Goal: Task Accomplishment & Management: Use online tool/utility

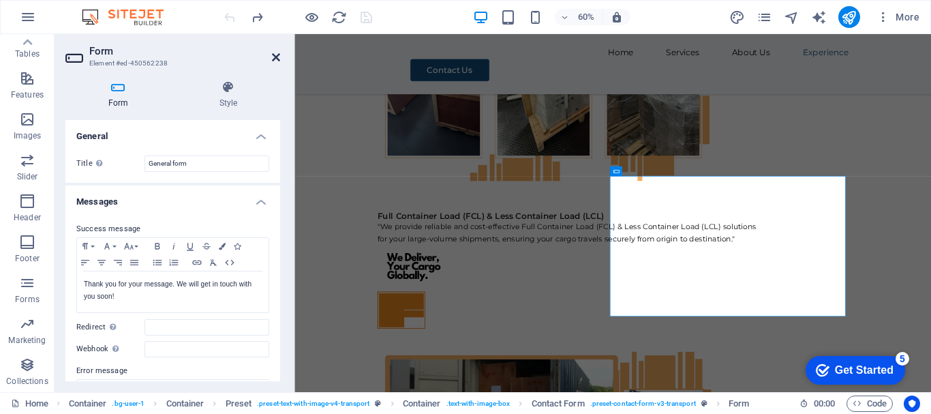
click at [275, 58] on icon at bounding box center [276, 57] width 8 height 11
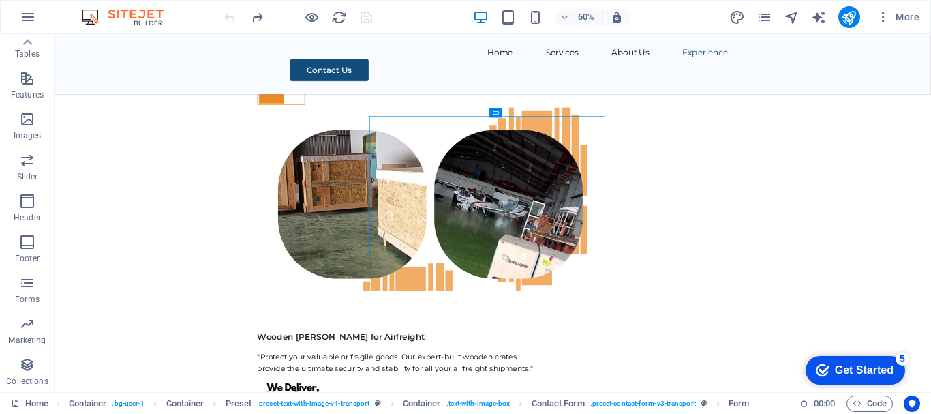
scroll to position [6557, 0]
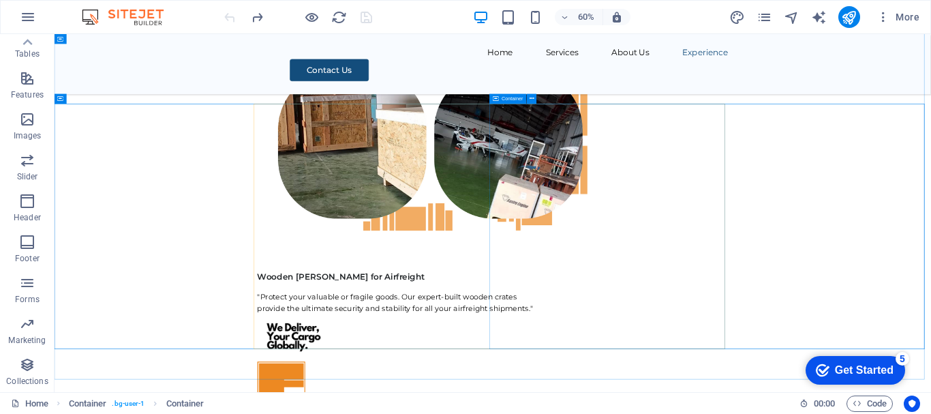
click at [510, 99] on span "Container" at bounding box center [512, 98] width 21 height 5
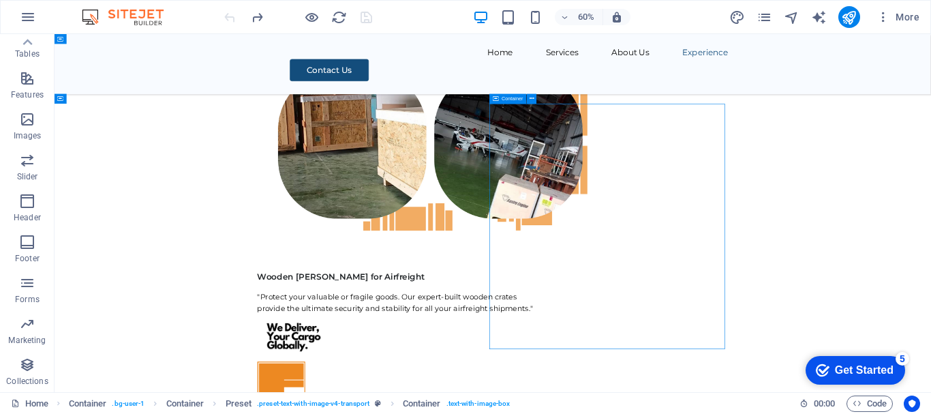
click at [510, 99] on span "Container" at bounding box center [512, 98] width 21 height 5
select select "px"
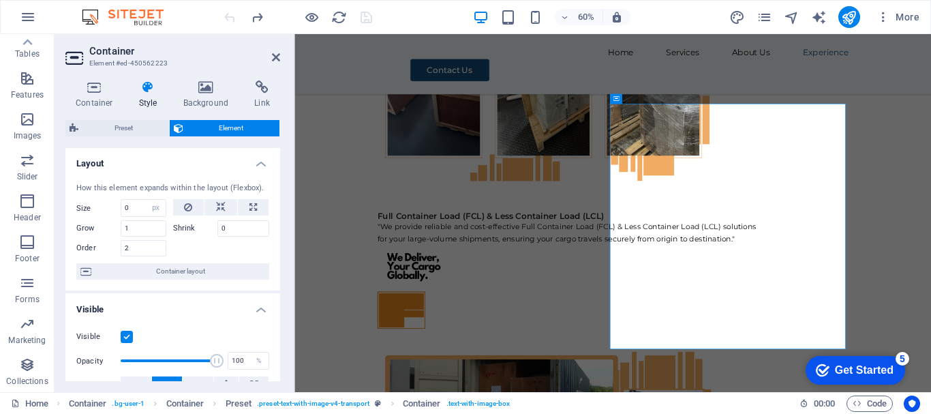
scroll to position [0, 0]
click at [263, 95] on h4 "Link" at bounding box center [262, 94] width 36 height 29
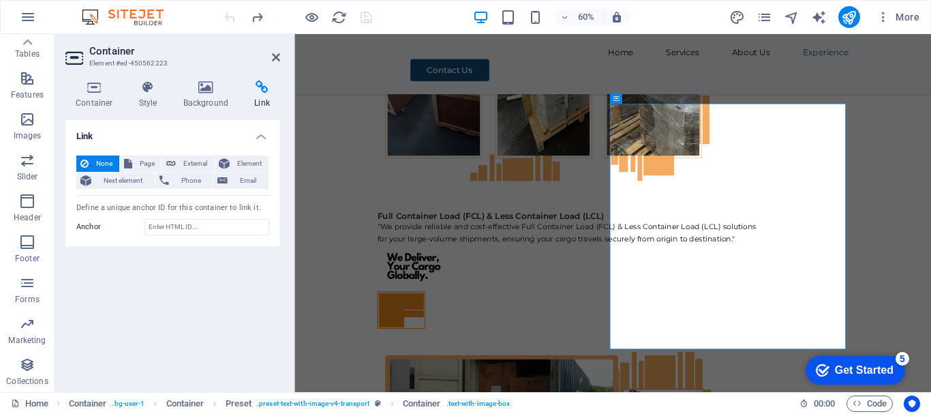
click at [263, 95] on h4 "Link" at bounding box center [262, 94] width 36 height 29
click at [256, 183] on span "Email" at bounding box center [248, 180] width 33 height 16
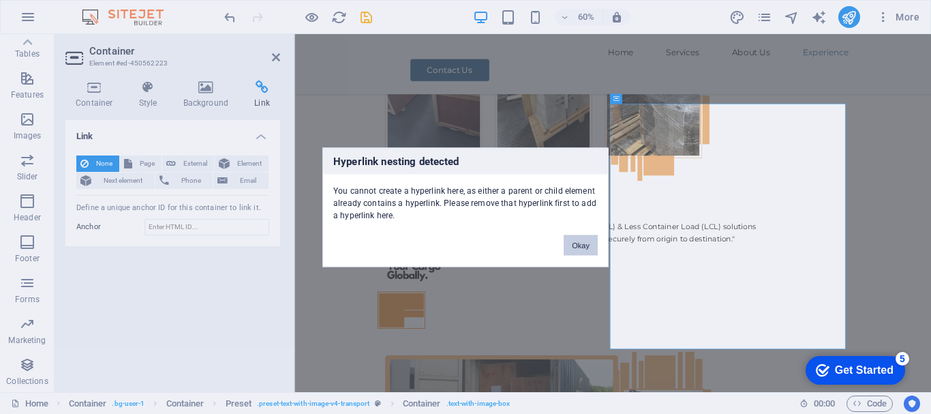
click at [589, 248] on button "Okay" at bounding box center [581, 244] width 34 height 20
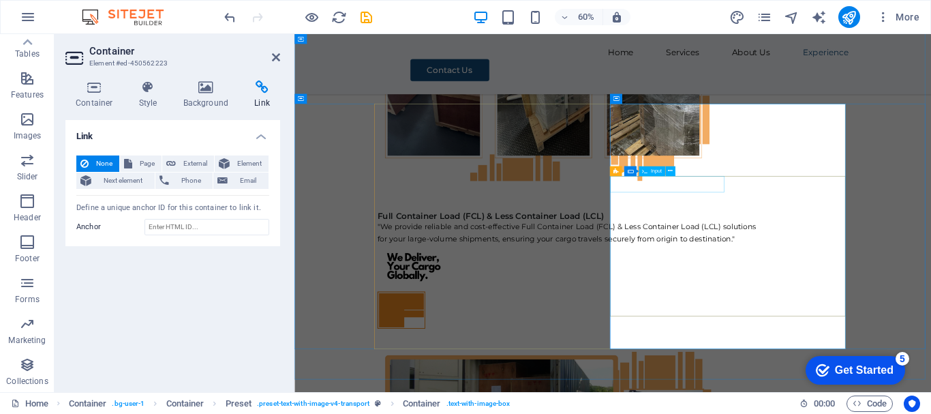
click at [651, 170] on span "Input" at bounding box center [656, 170] width 11 height 5
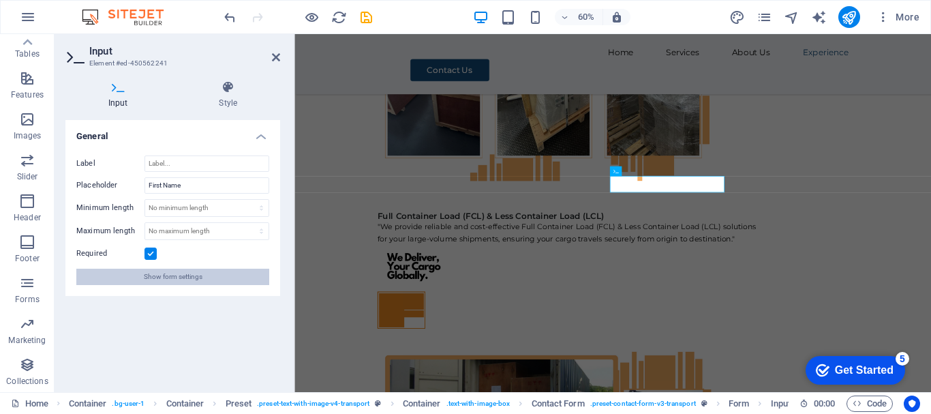
click at [202, 274] on button "Show form settings" at bounding box center [172, 276] width 193 height 16
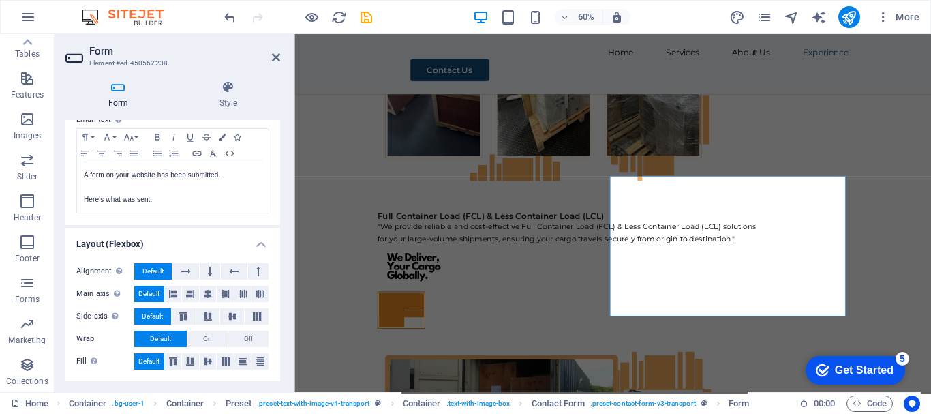
scroll to position [297, 0]
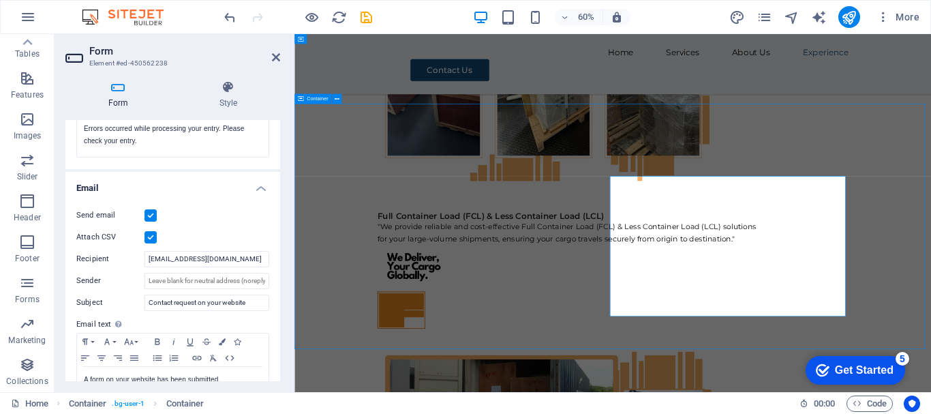
scroll to position [6557, 0]
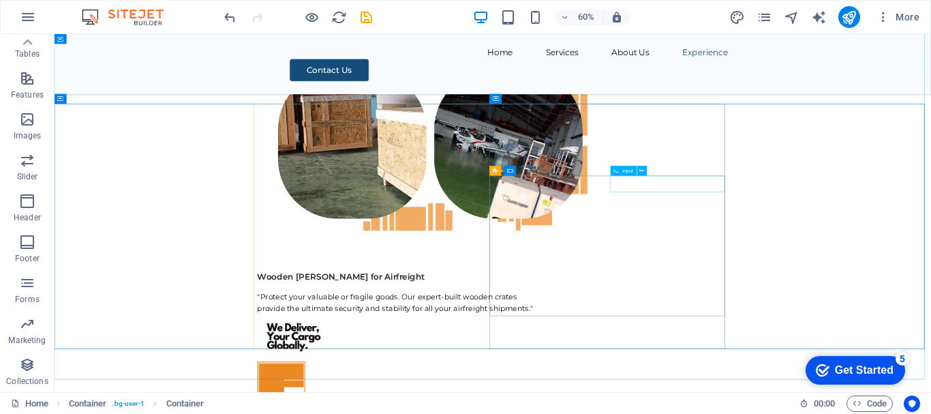
click at [626, 170] on span "Input" at bounding box center [627, 170] width 11 height 5
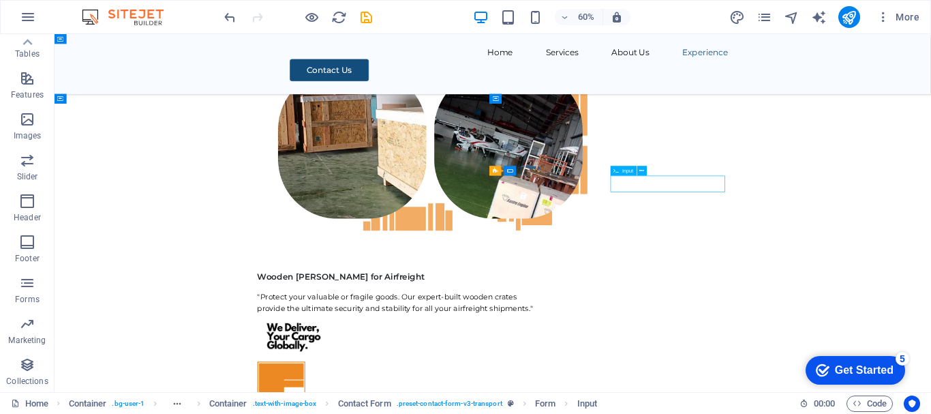
click at [626, 170] on span "Input" at bounding box center [627, 170] width 11 height 5
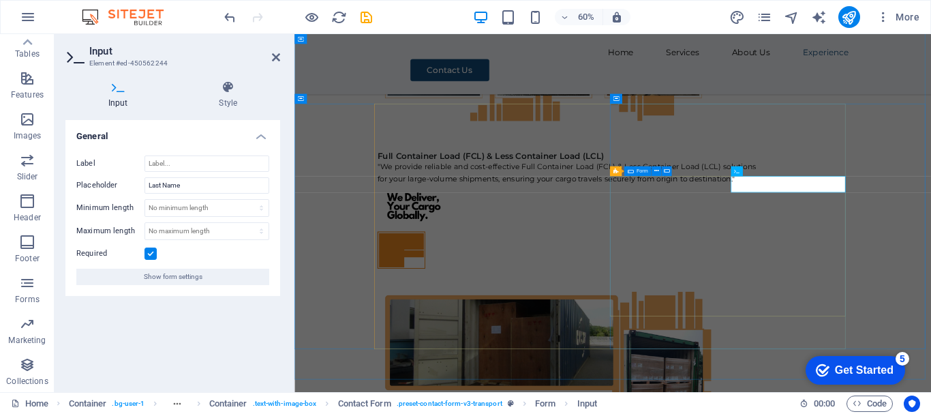
scroll to position [6457, 0]
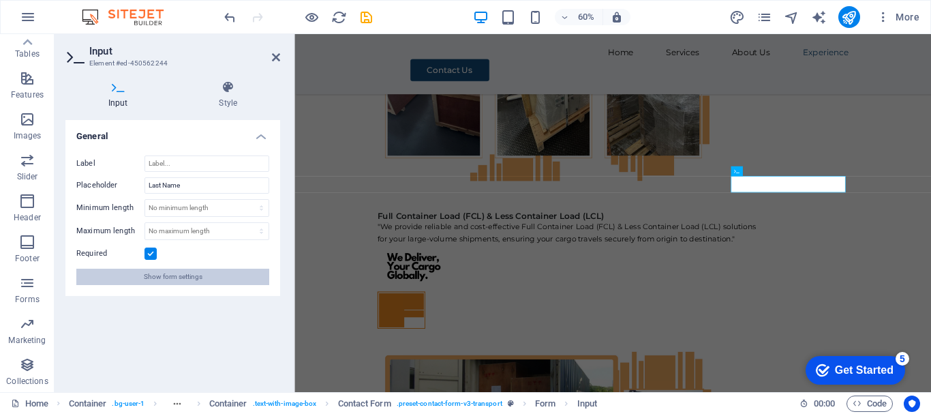
click at [158, 272] on span "Show form settings" at bounding box center [173, 276] width 59 height 16
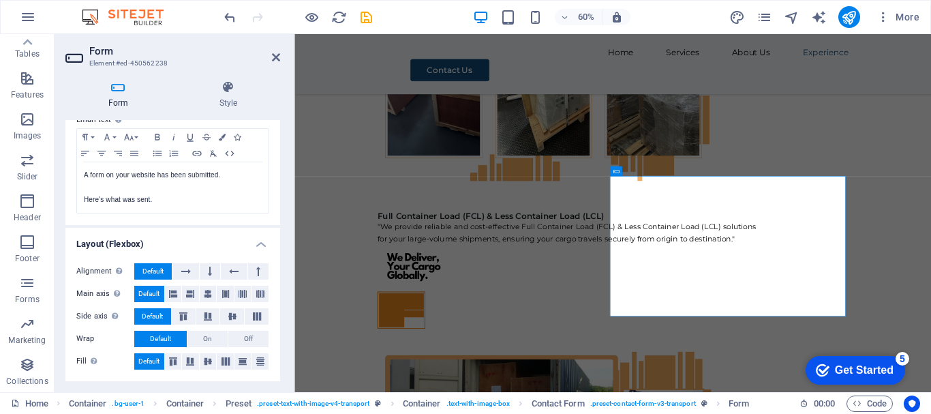
scroll to position [93, 0]
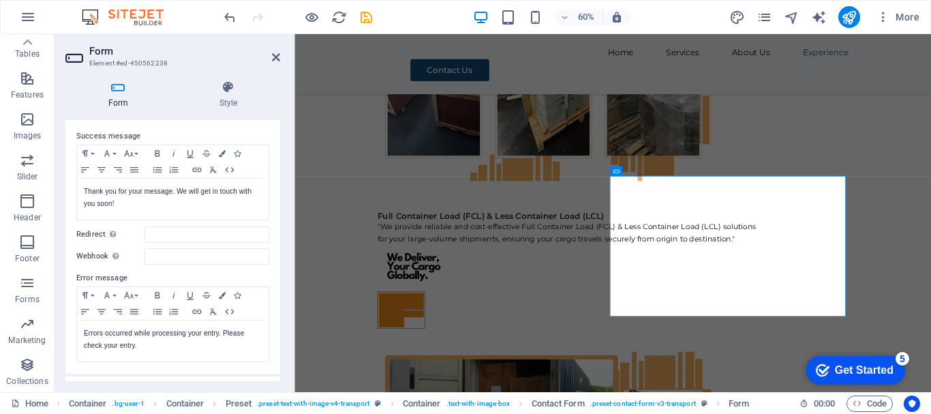
click at [855, 366] on div "Get Started" at bounding box center [864, 370] width 59 height 12
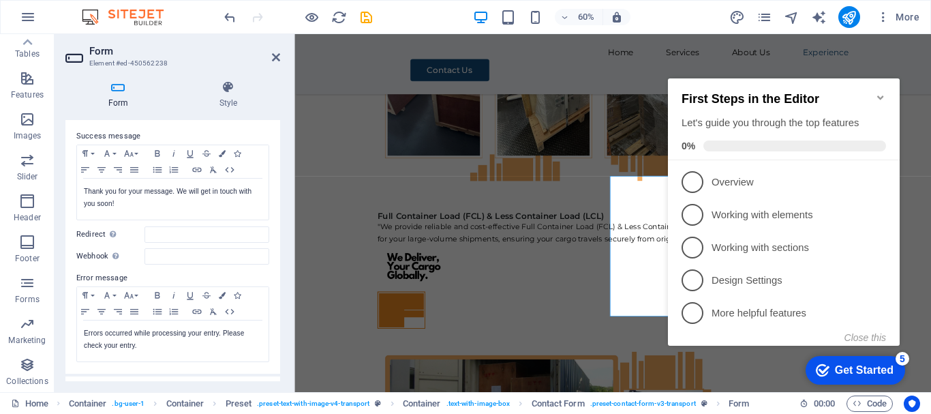
click at [880, 92] on icon "Minimize checklist" at bounding box center [880, 97] width 11 height 11
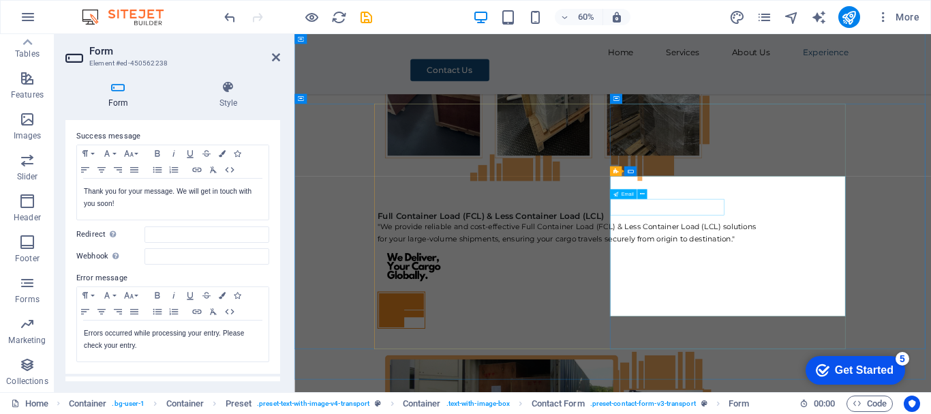
click at [627, 194] on span "Email" at bounding box center [627, 193] width 12 height 5
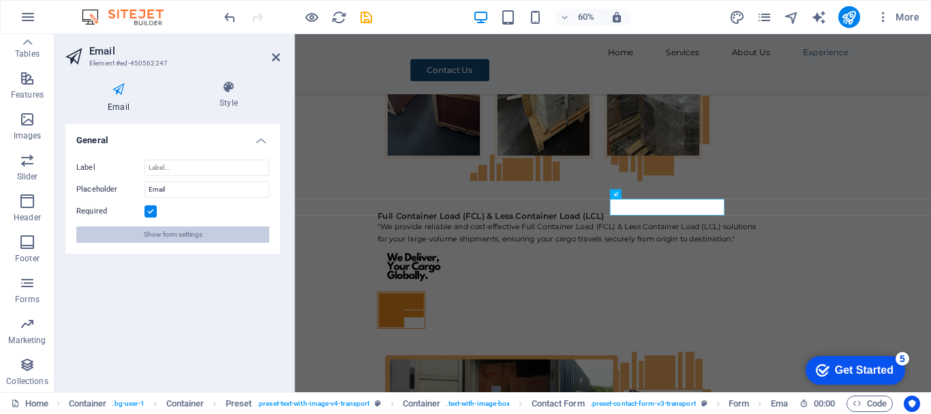
click at [170, 232] on span "Show form settings" at bounding box center [173, 234] width 59 height 16
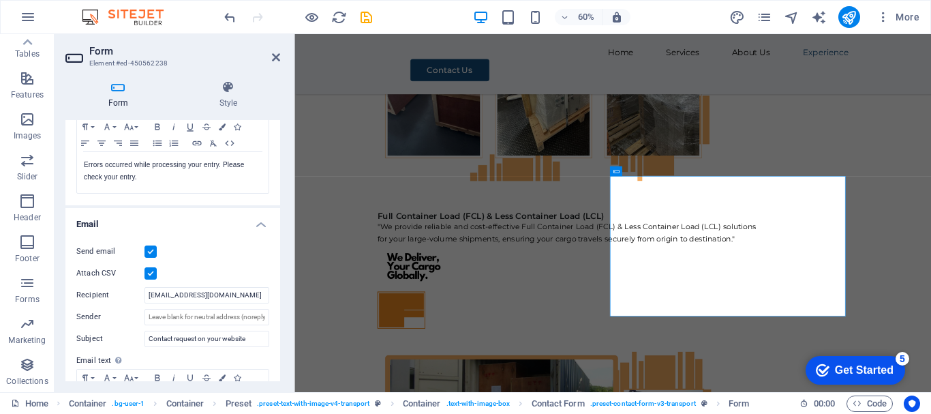
scroll to position [273, 0]
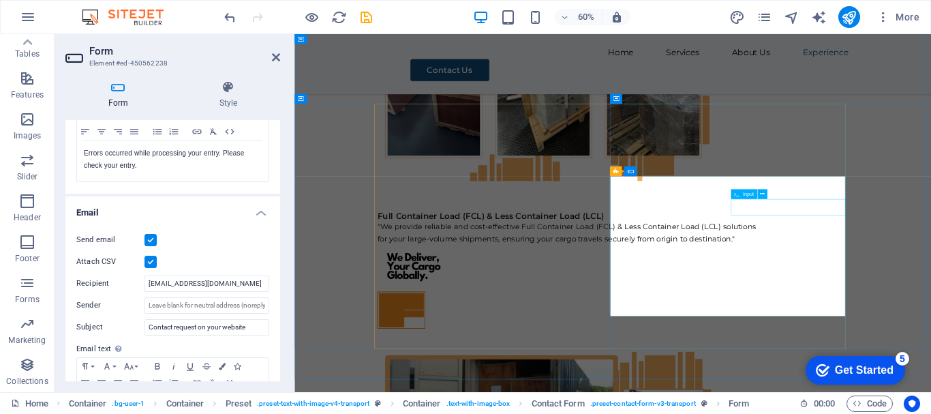
click at [743, 192] on span "Input" at bounding box center [748, 193] width 11 height 5
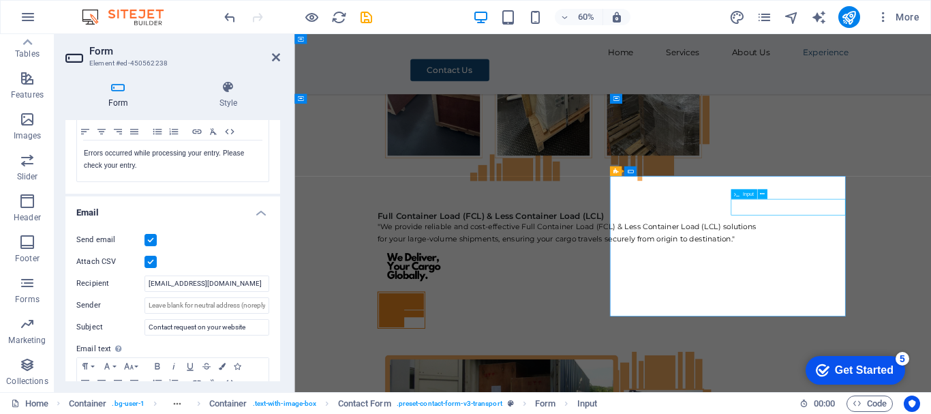
click at [743, 192] on span "Input" at bounding box center [748, 193] width 11 height 5
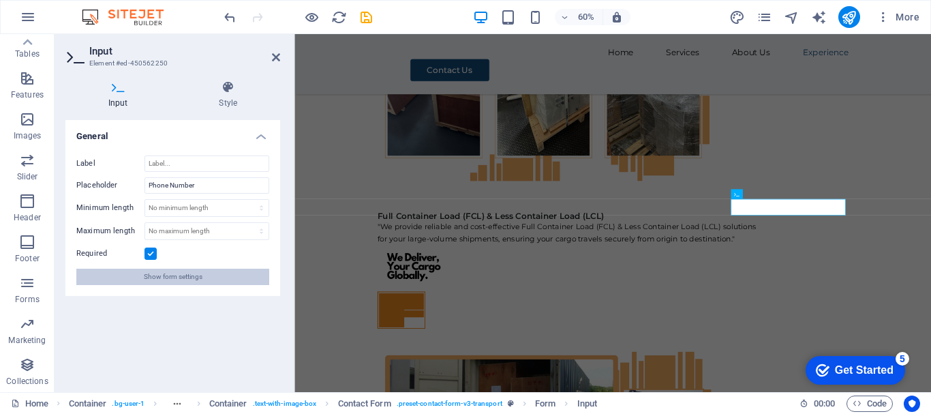
click at [198, 279] on span "Show form settings" at bounding box center [173, 276] width 59 height 16
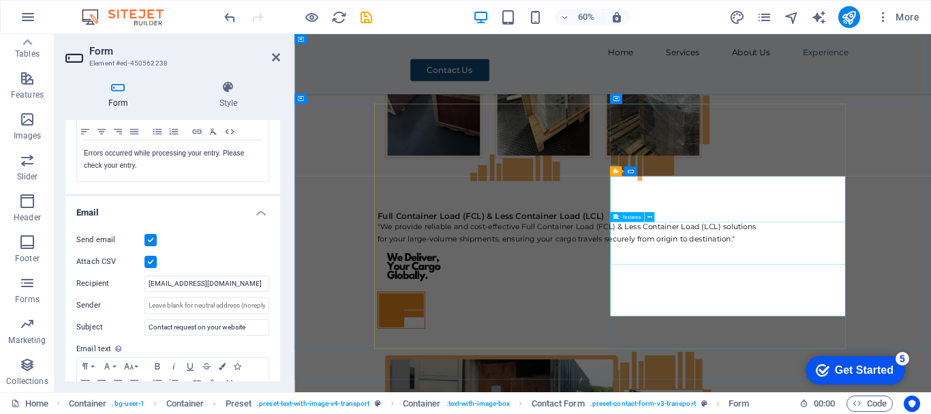
click at [630, 217] on span "Textarea" at bounding box center [631, 216] width 19 height 5
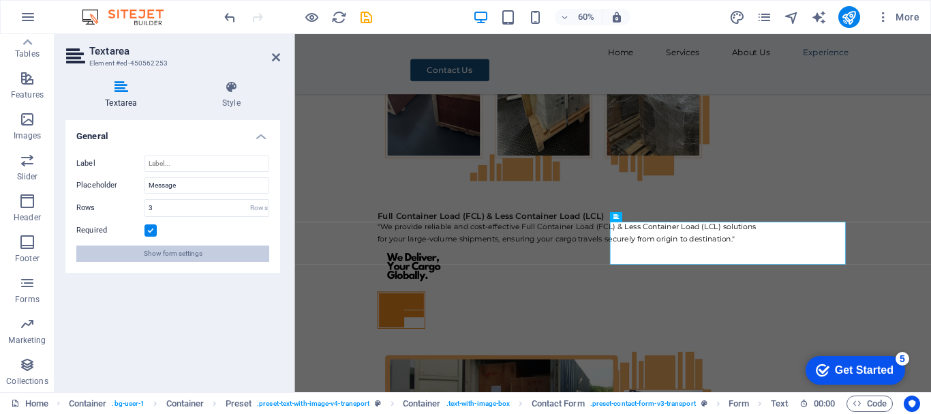
click at [206, 257] on button "Show form settings" at bounding box center [172, 253] width 193 height 16
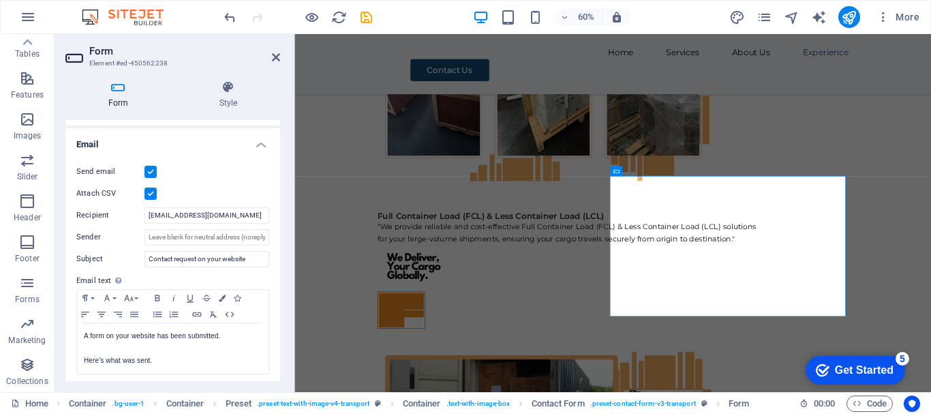
scroll to position [409, 0]
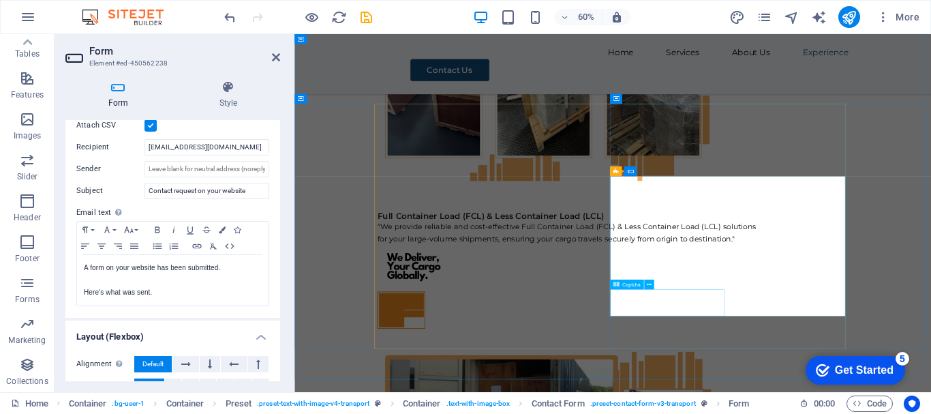
click at [628, 283] on span "Captcha" at bounding box center [631, 284] width 18 height 5
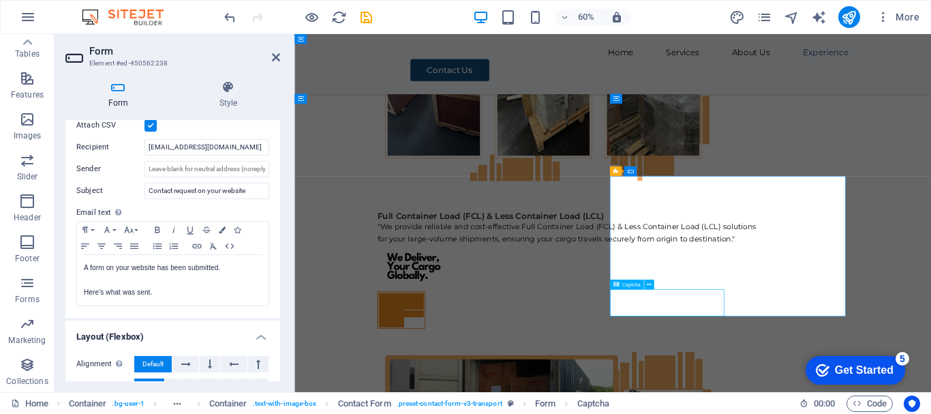
click at [628, 283] on span "Captcha" at bounding box center [631, 284] width 18 height 5
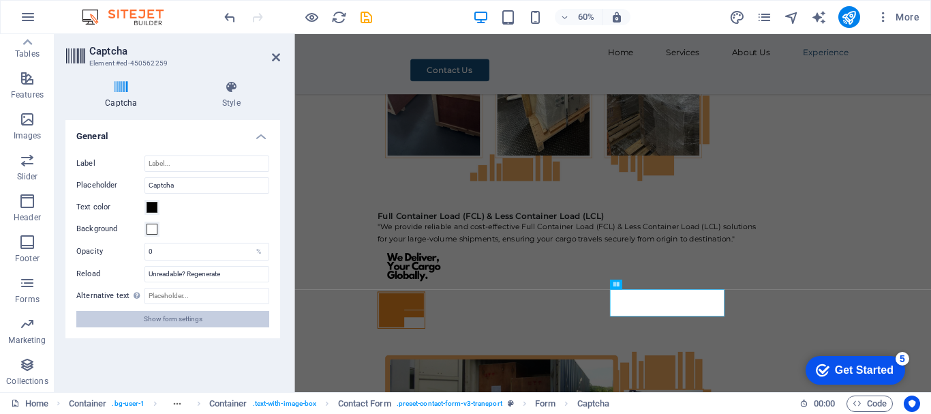
click at [182, 316] on span "Show form settings" at bounding box center [173, 319] width 59 height 16
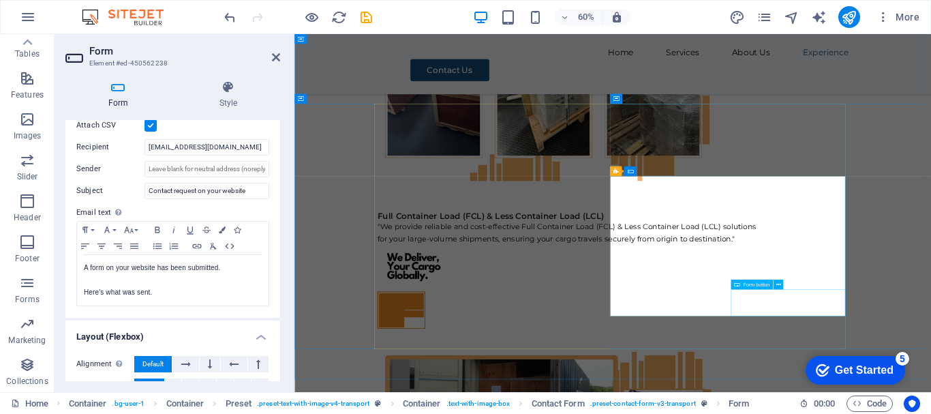
click at [754, 286] on span "Form button" at bounding box center [756, 284] width 27 height 5
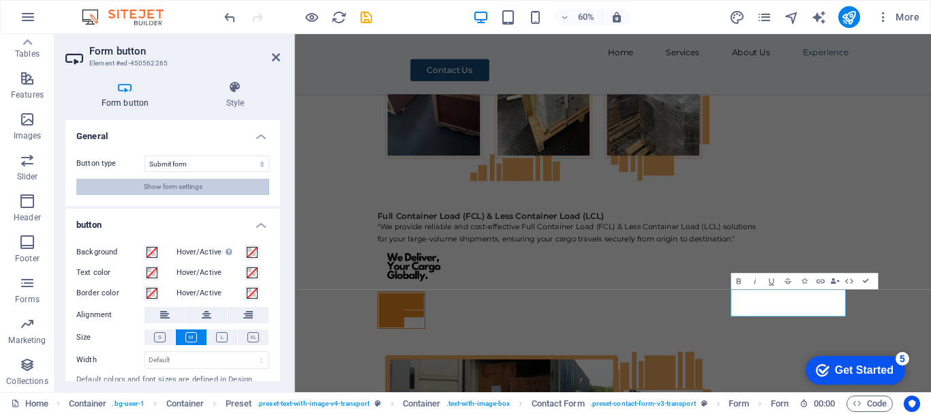
click at [188, 183] on span "Show form settings" at bounding box center [173, 187] width 59 height 16
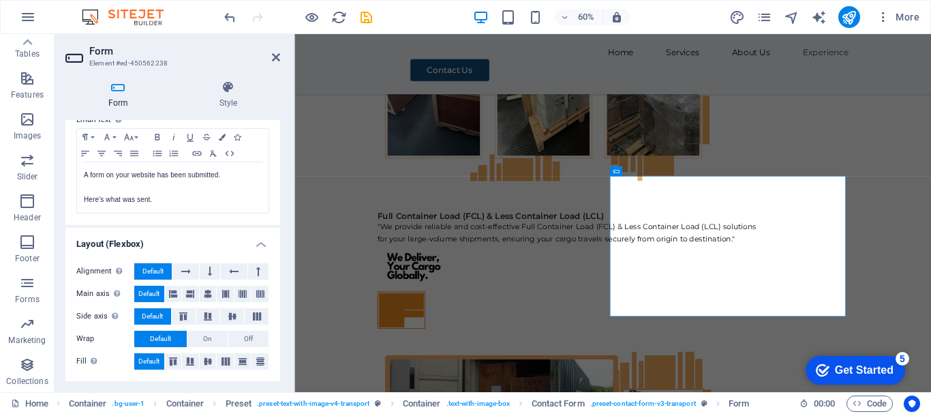
scroll to position [229, 0]
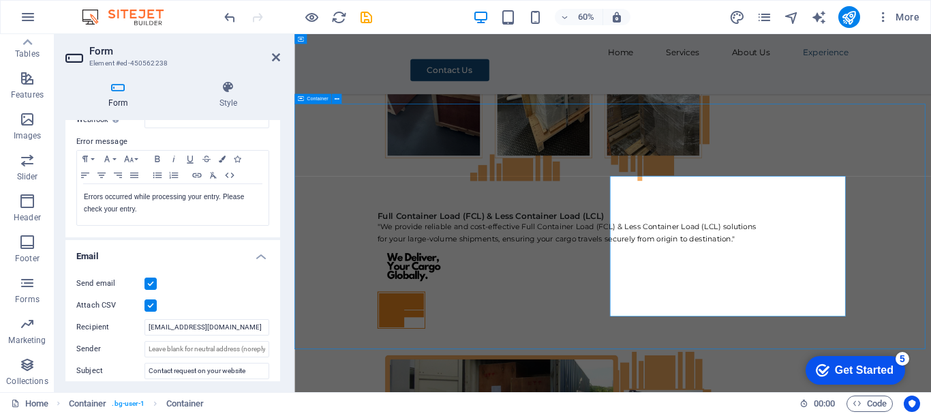
scroll to position [6557, 0]
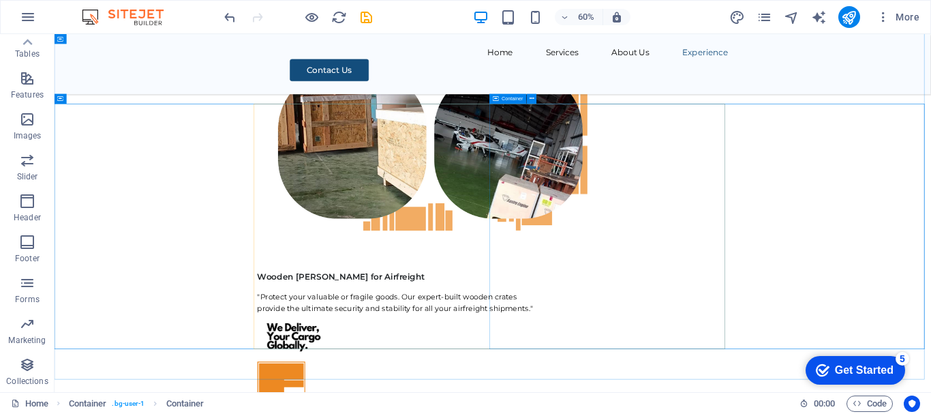
click at [506, 99] on span "Container" at bounding box center [512, 98] width 21 height 5
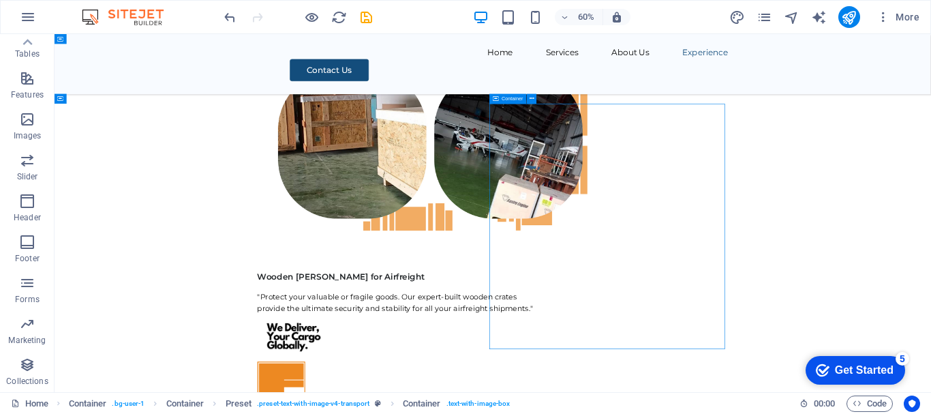
click at [506, 99] on span "Container" at bounding box center [512, 98] width 21 height 5
click at [512, 97] on span "Container" at bounding box center [512, 98] width 21 height 5
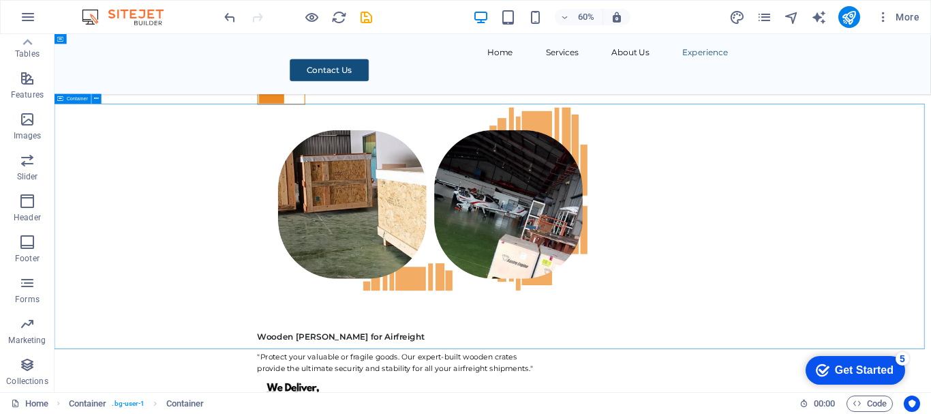
scroll to position [6557, 0]
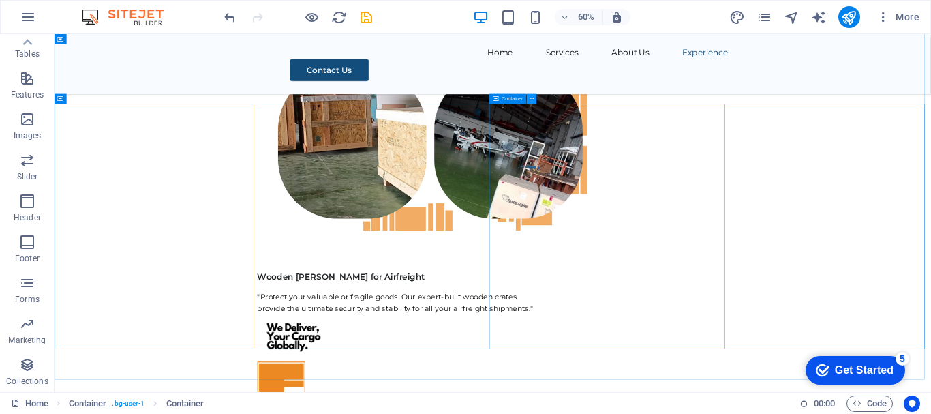
click at [532, 98] on icon at bounding box center [531, 98] width 5 height 9
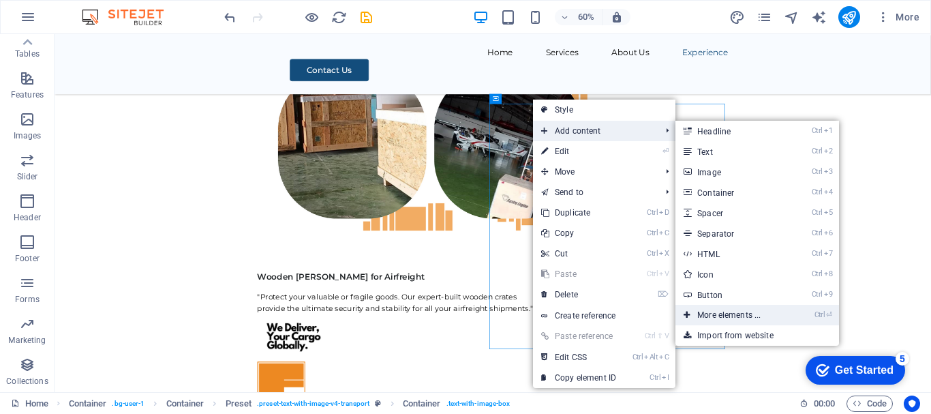
click at [693, 314] on link "Ctrl ⏎ More elements ..." at bounding box center [731, 315] width 112 height 20
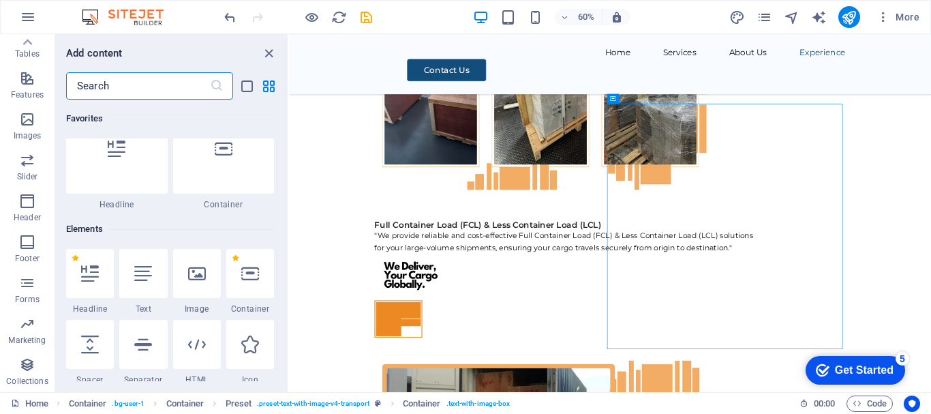
scroll to position [0, 0]
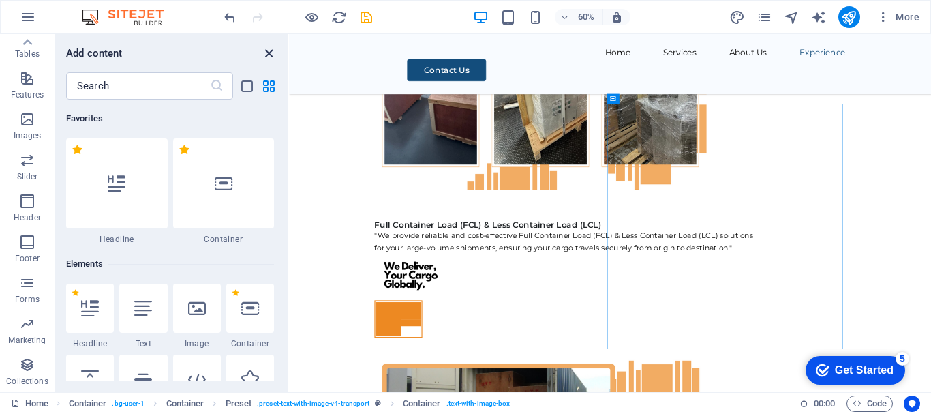
click at [271, 54] on icon "close panel" at bounding box center [269, 54] width 16 height 16
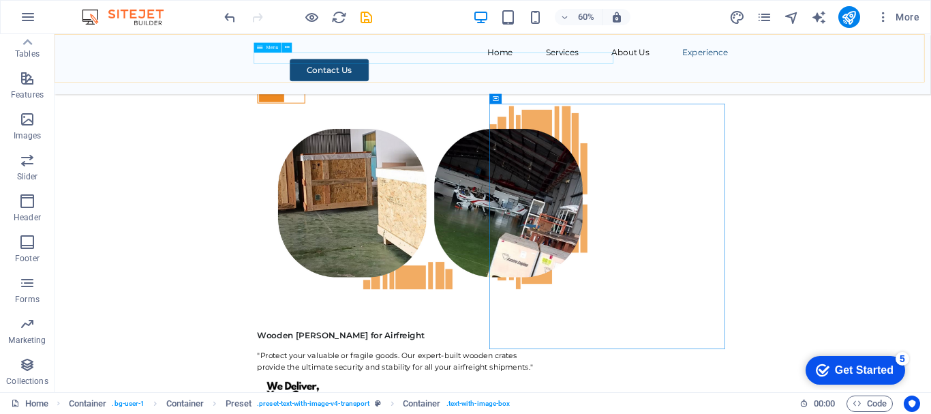
scroll to position [6557, 0]
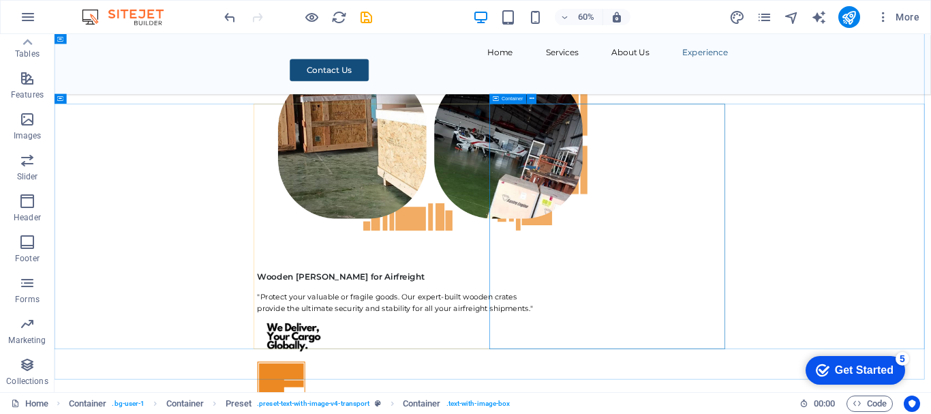
click at [509, 99] on span "Container" at bounding box center [512, 98] width 21 height 5
click at [532, 100] on icon at bounding box center [531, 98] width 5 height 9
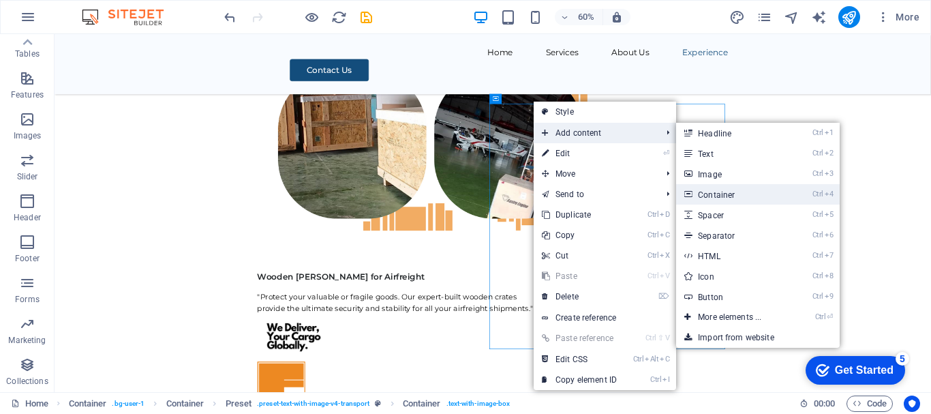
click at [726, 199] on link "Ctrl 4 Container" at bounding box center [732, 194] width 112 height 20
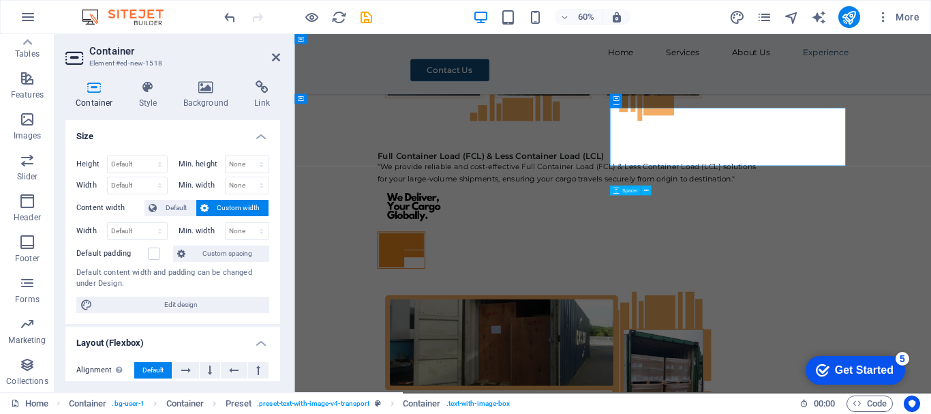
scroll to position [6457, 0]
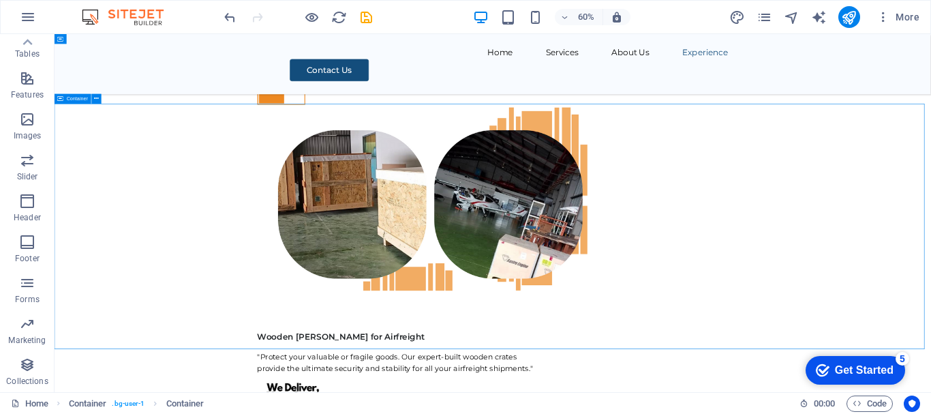
scroll to position [6557, 0]
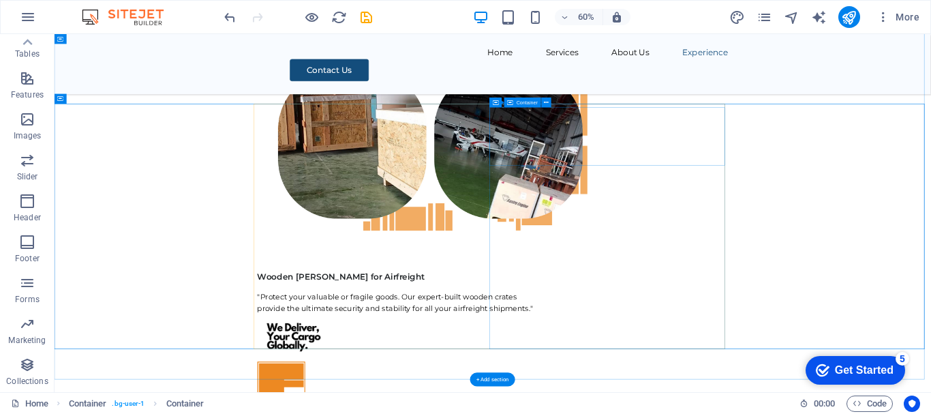
click at [525, 102] on span "Container" at bounding box center [527, 102] width 21 height 5
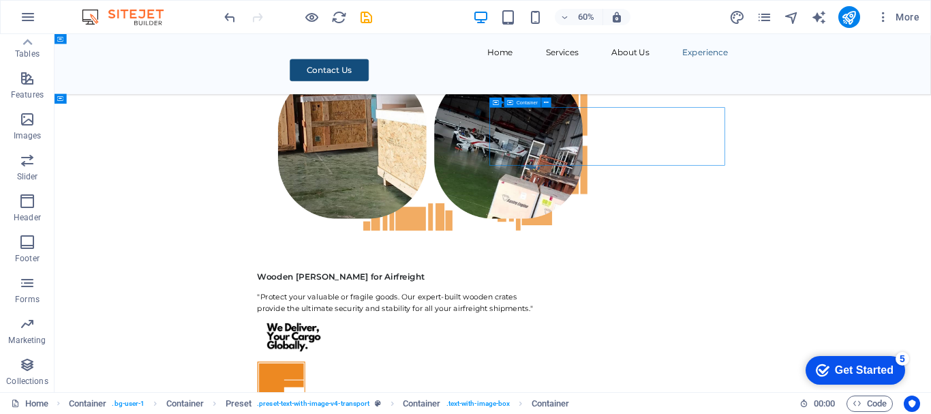
click at [525, 102] on span "Container" at bounding box center [527, 102] width 21 height 5
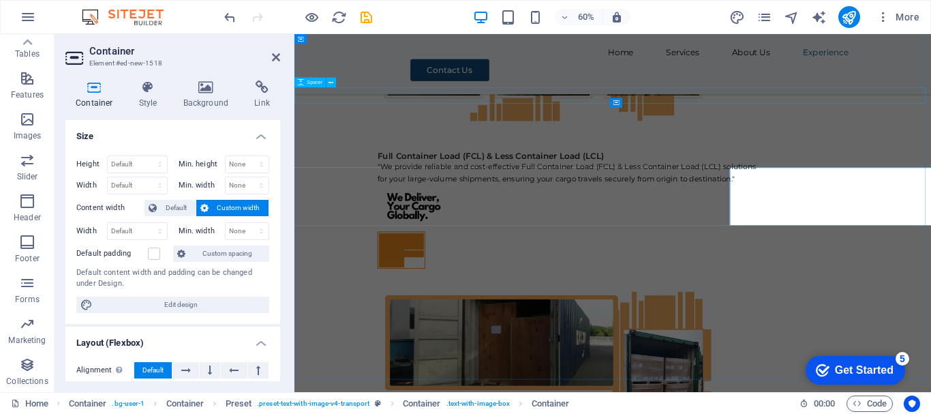
scroll to position [6457, 0]
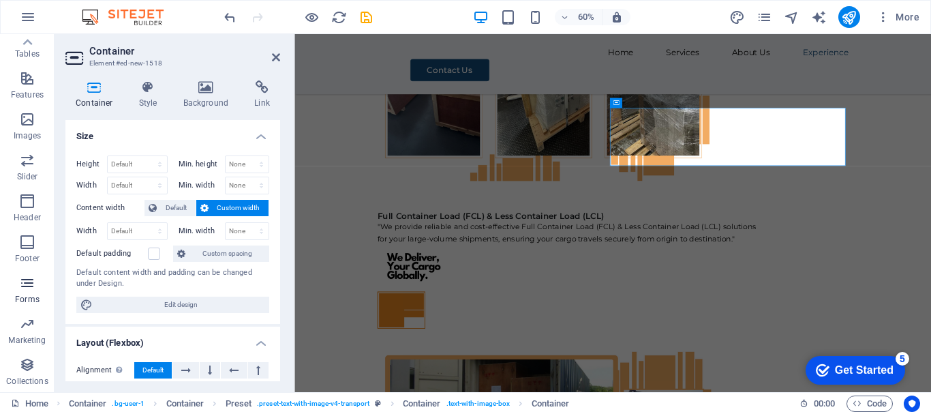
click at [24, 290] on icon "button" at bounding box center [27, 283] width 16 height 16
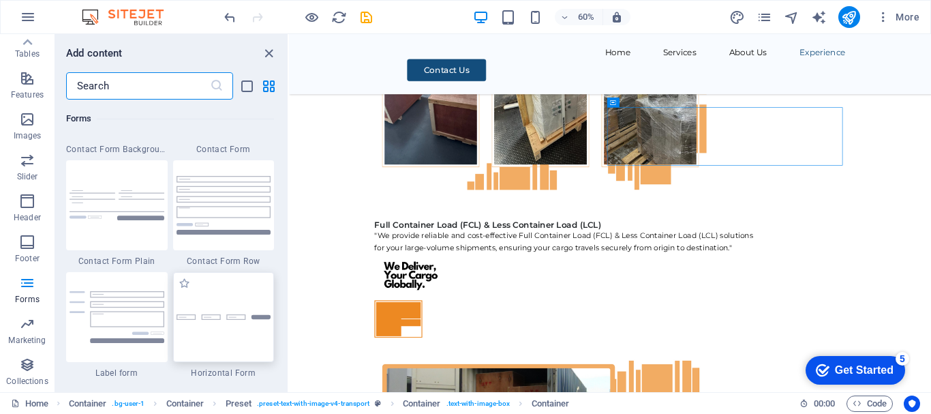
scroll to position [10017, 0]
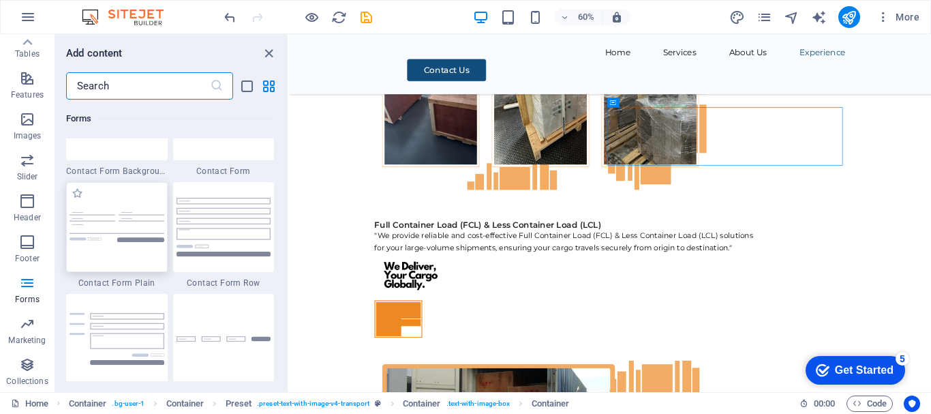
click at [134, 201] on div at bounding box center [117, 227] width 102 height 90
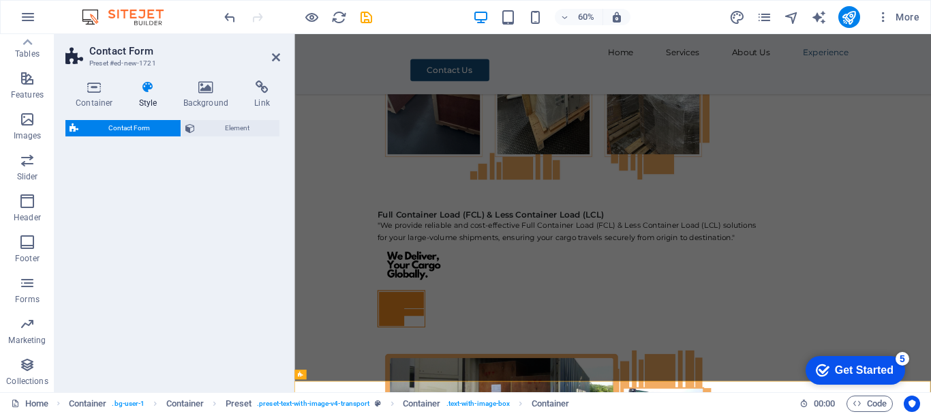
select select "rem"
select select "preset-contact-form-v3-plain"
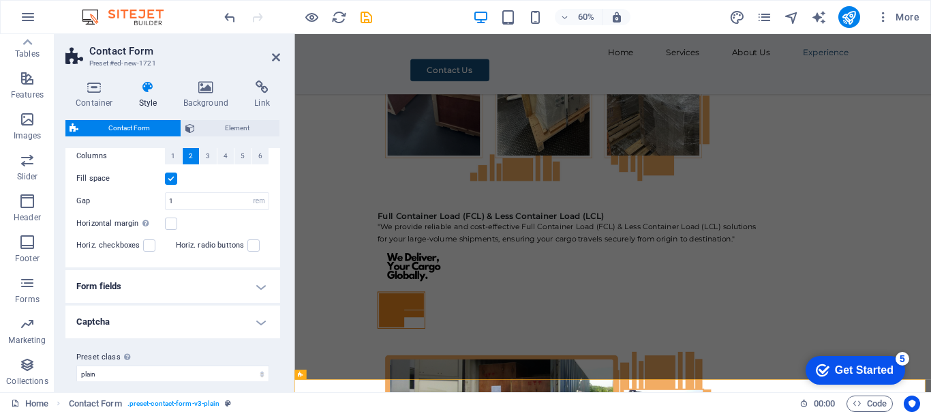
scroll to position [284, 0]
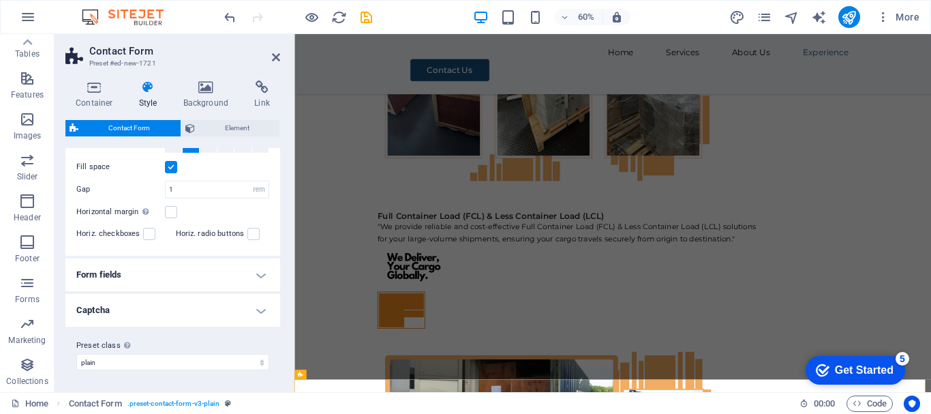
click at [265, 275] on h4 "Form fields" at bounding box center [172, 274] width 215 height 33
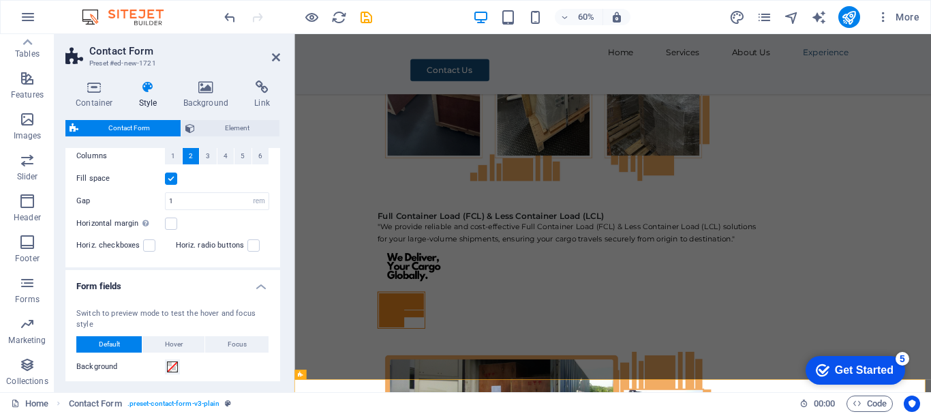
scroll to position [0, 0]
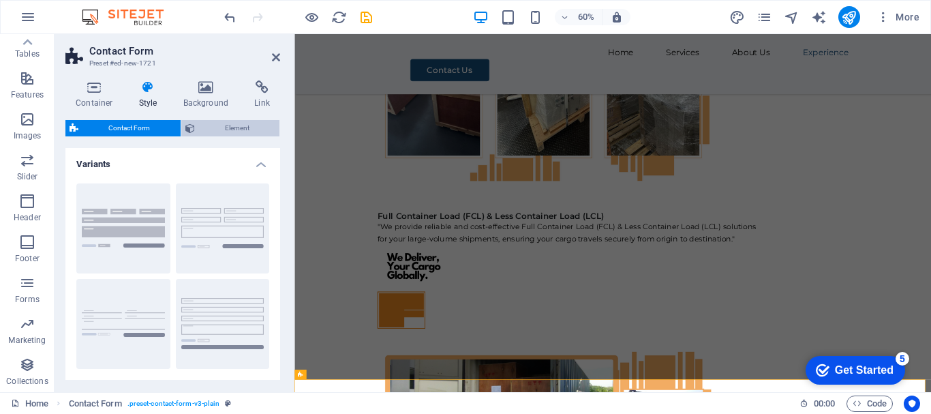
click at [236, 130] on span "Element" at bounding box center [237, 128] width 77 height 16
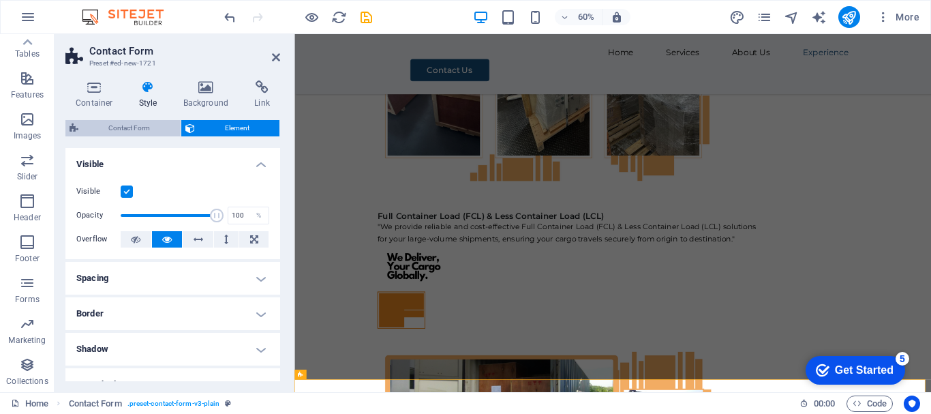
click at [140, 125] on span "Contact Form" at bounding box center [129, 128] width 94 height 16
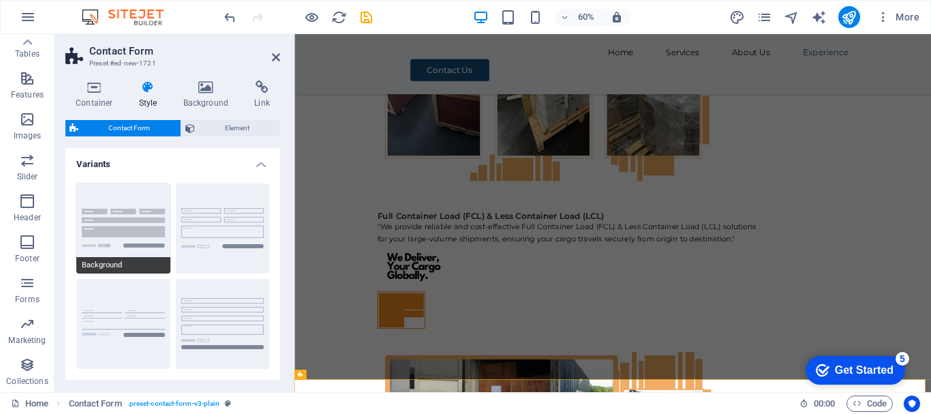
click at [119, 200] on button "Background" at bounding box center [123, 228] width 94 height 90
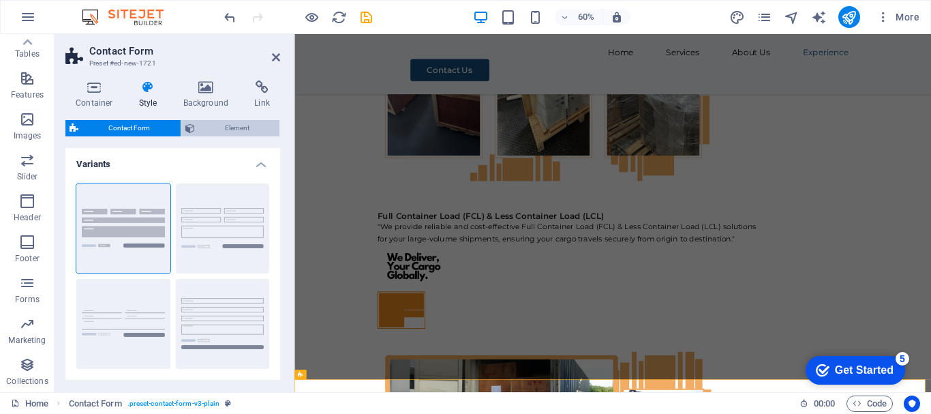
click at [239, 123] on span "Element" at bounding box center [237, 128] width 77 height 16
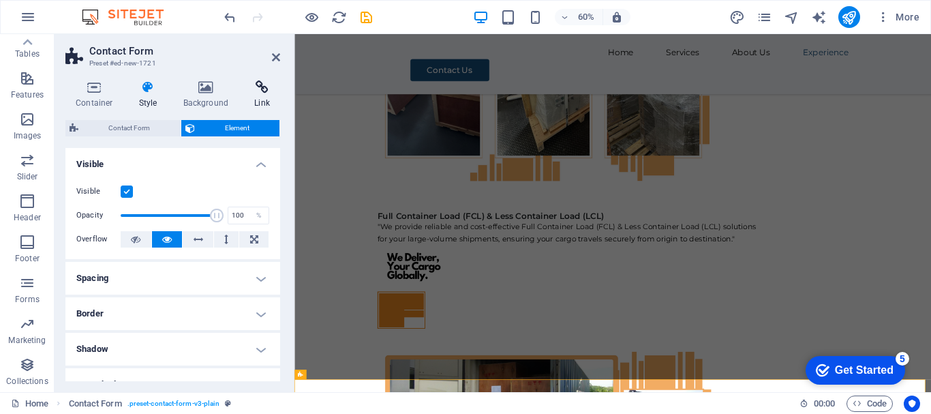
click at [259, 98] on h4 "Link" at bounding box center [262, 94] width 36 height 29
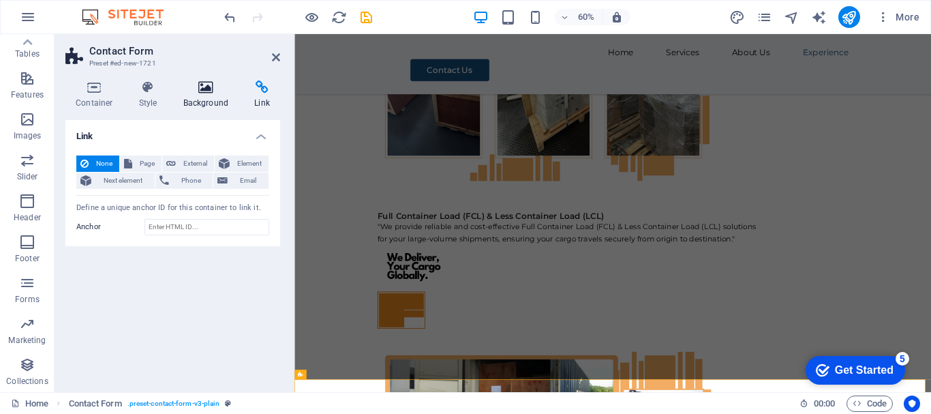
click at [203, 95] on h4 "Background" at bounding box center [209, 94] width 72 height 29
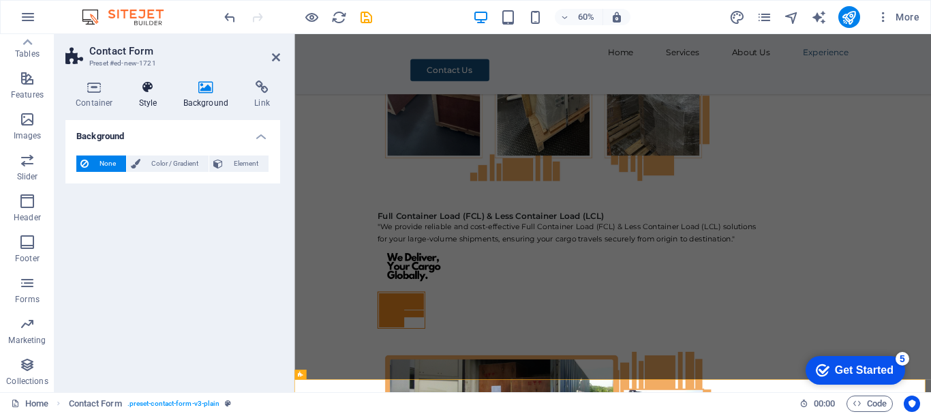
click at [146, 104] on h4 "Style" at bounding box center [151, 94] width 44 height 29
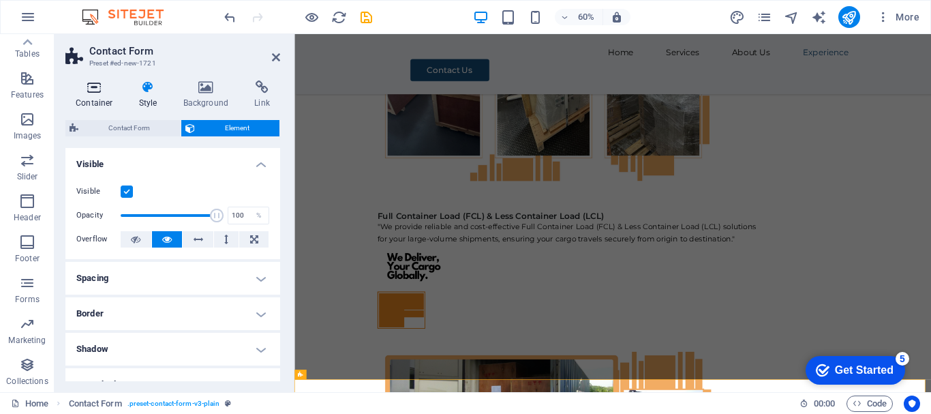
click at [95, 99] on h4 "Container" at bounding box center [96, 94] width 63 height 29
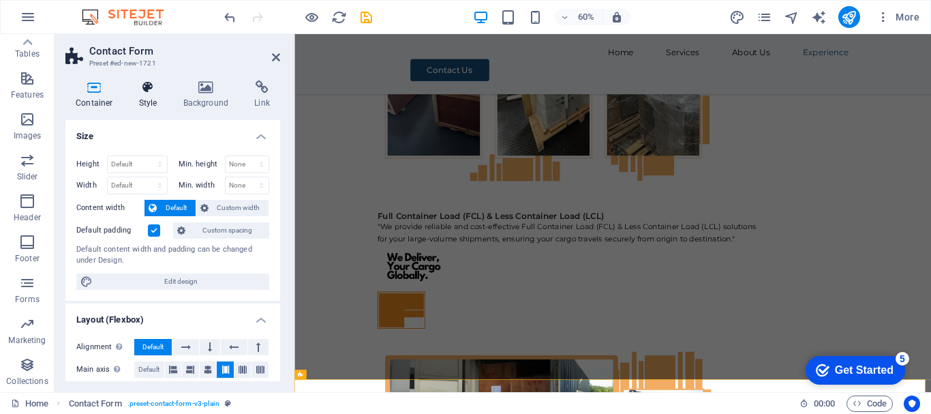
click at [151, 99] on h4 "Style" at bounding box center [151, 94] width 44 height 29
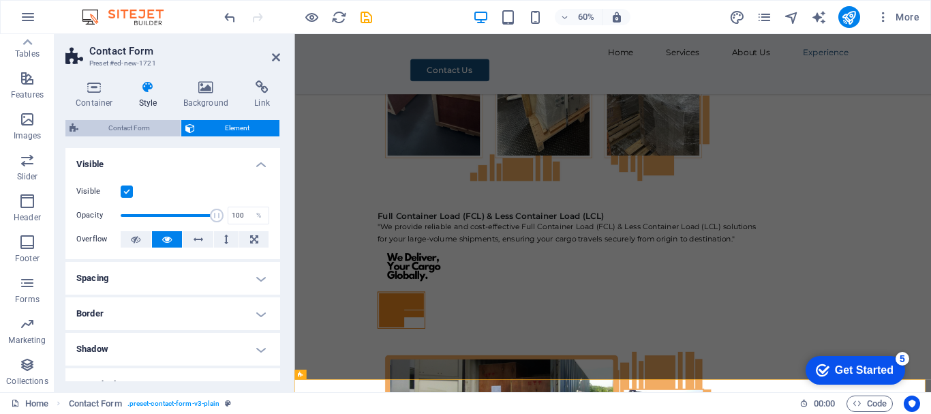
click at [117, 121] on span "Contact Form" at bounding box center [129, 128] width 94 height 16
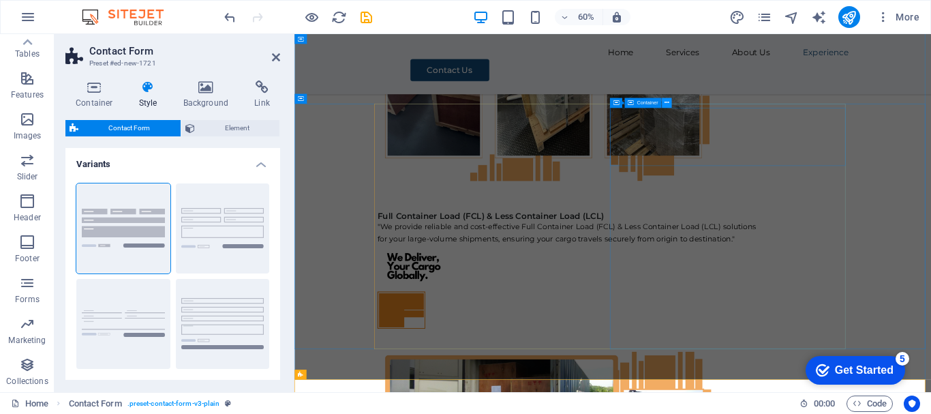
click at [666, 102] on icon at bounding box center [666, 102] width 5 height 9
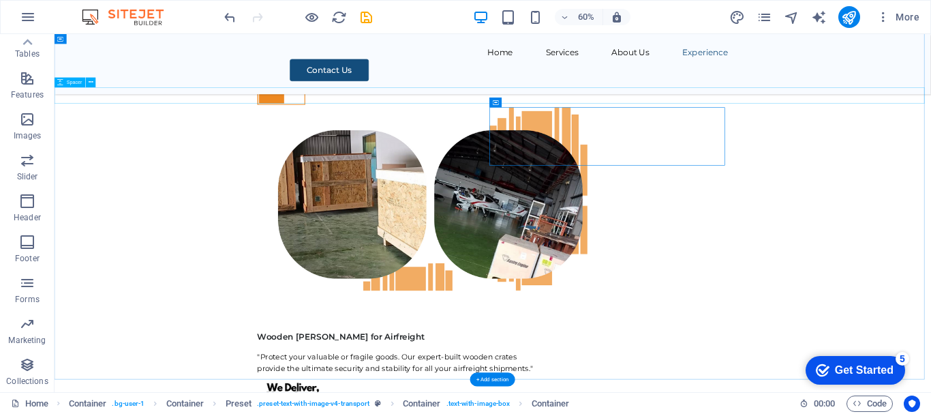
scroll to position [6557, 0]
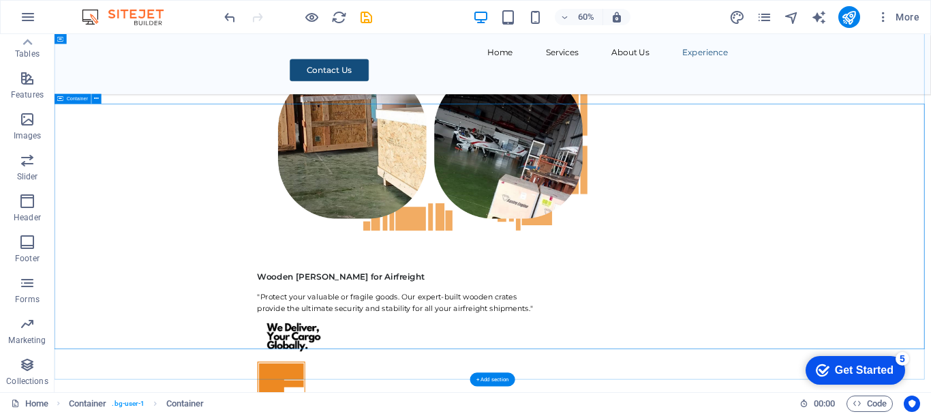
click at [544, 102] on icon at bounding box center [546, 102] width 5 height 9
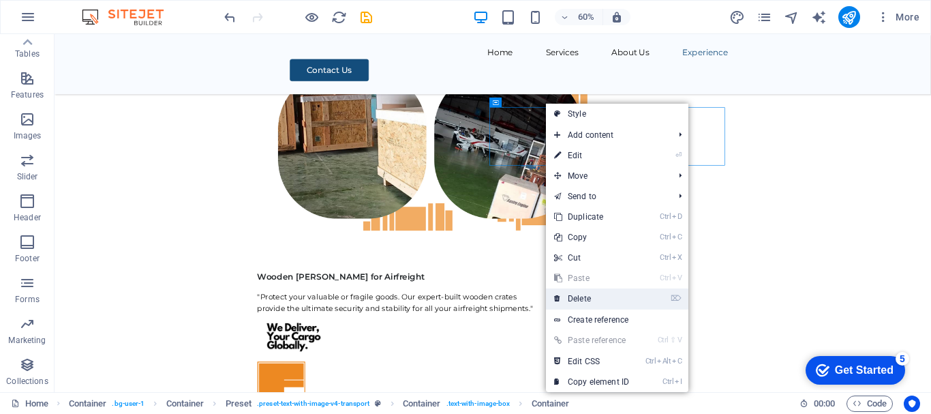
click at [566, 295] on link "⌦ Delete" at bounding box center [591, 298] width 91 height 20
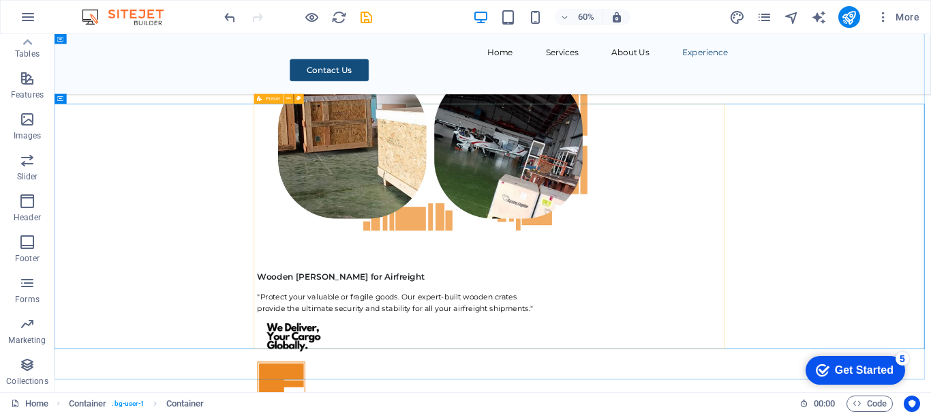
click at [260, 98] on icon at bounding box center [260, 99] width 5 height 10
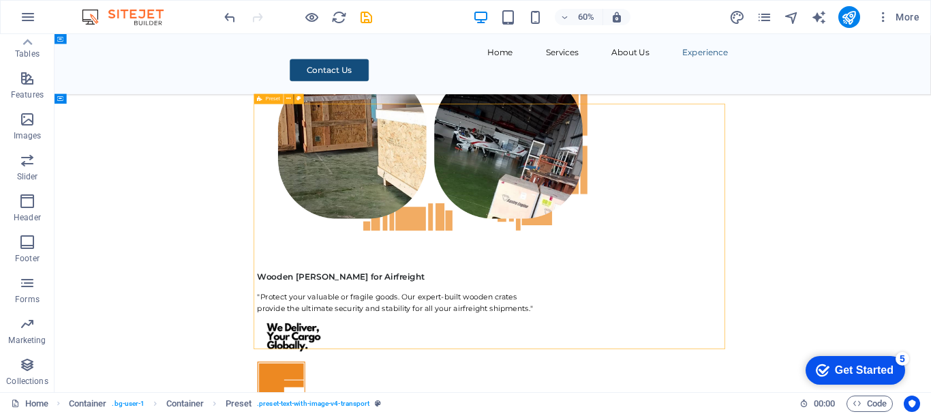
click at [260, 98] on icon at bounding box center [260, 99] width 5 height 10
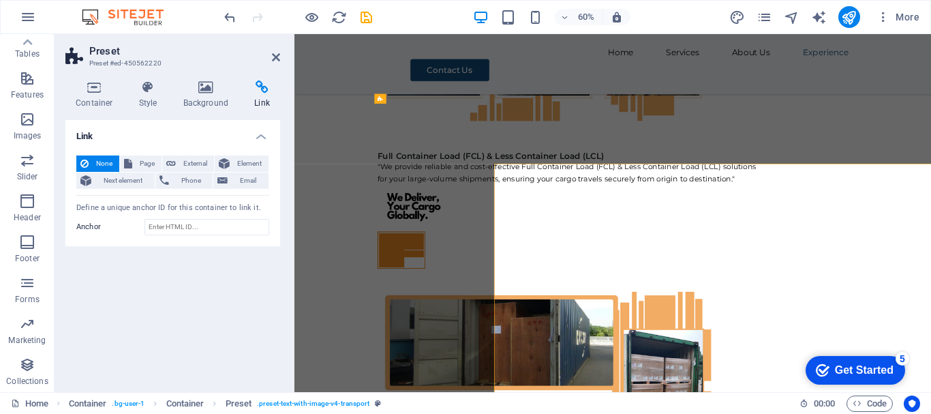
scroll to position [6457, 0]
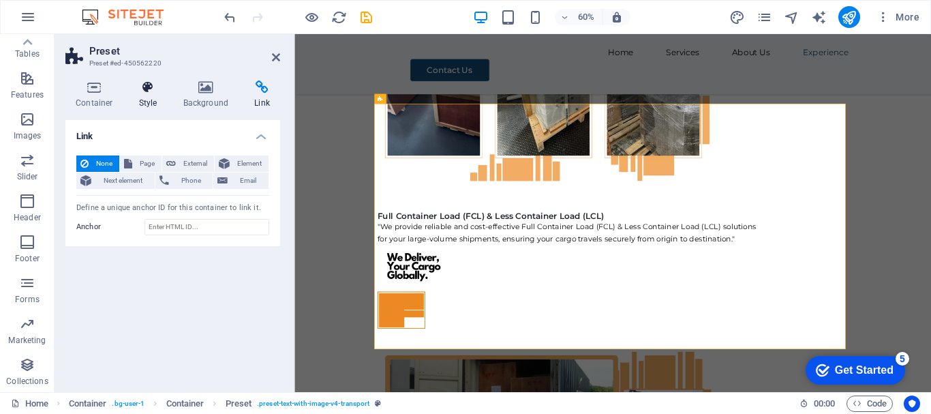
click at [149, 104] on h4 "Style" at bounding box center [151, 94] width 44 height 29
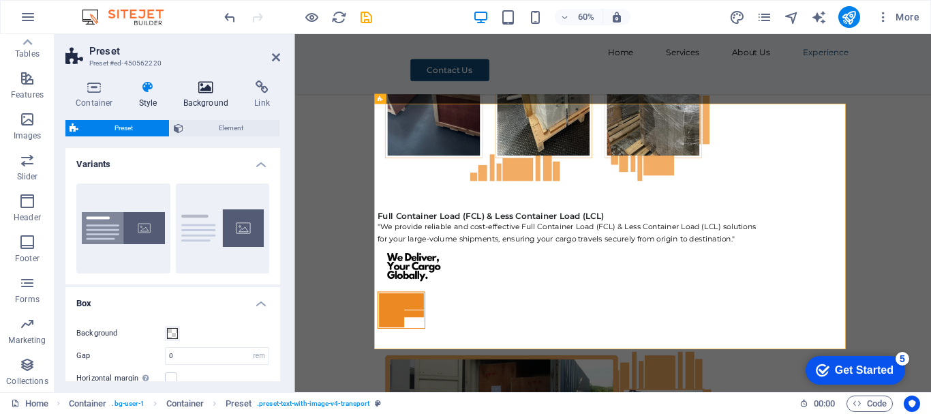
click at [209, 95] on h4 "Background" at bounding box center [209, 94] width 72 height 29
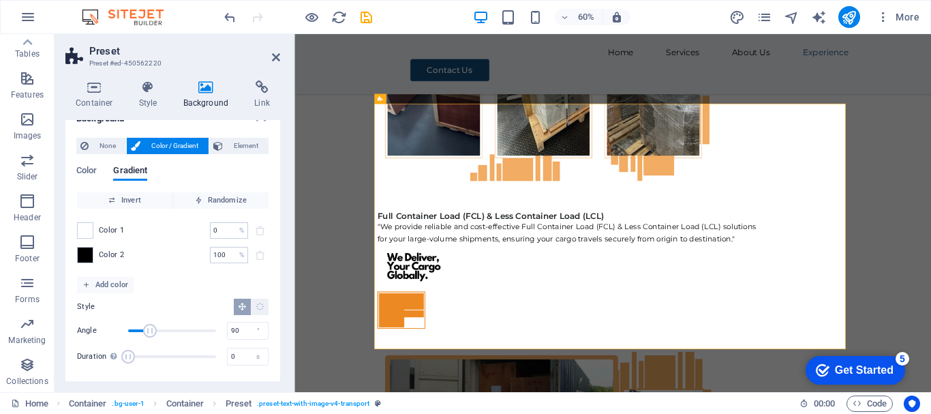
scroll to position [20, 0]
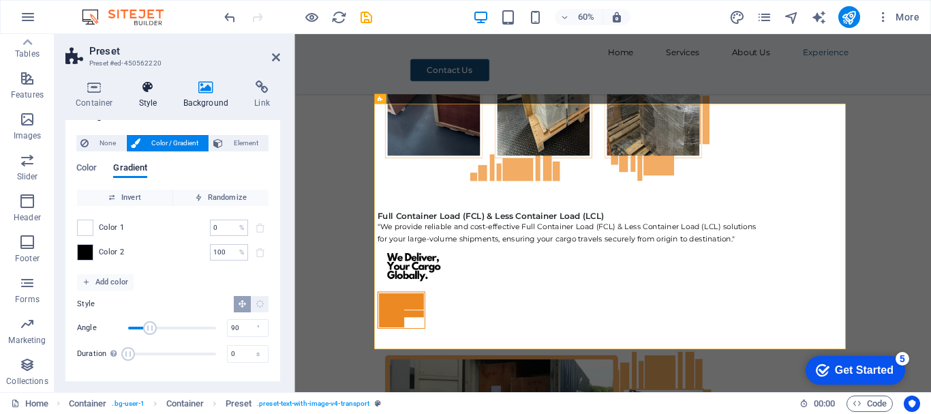
click at [148, 99] on h4 "Style" at bounding box center [151, 94] width 44 height 29
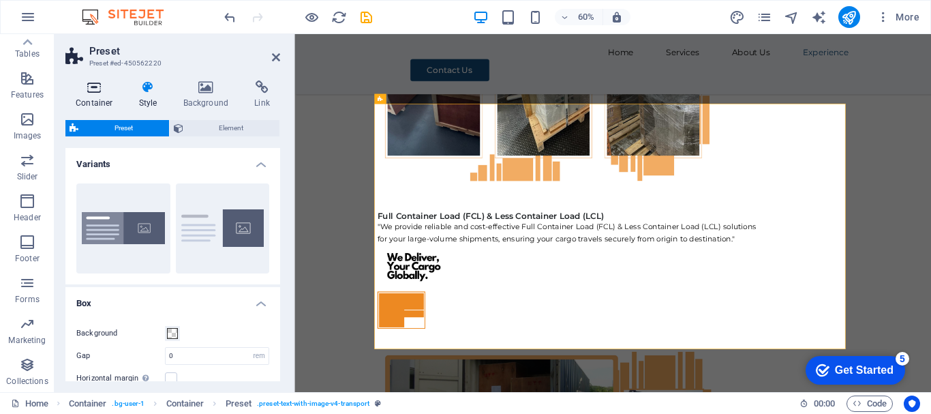
click at [101, 97] on h4 "Container" at bounding box center [96, 94] width 63 height 29
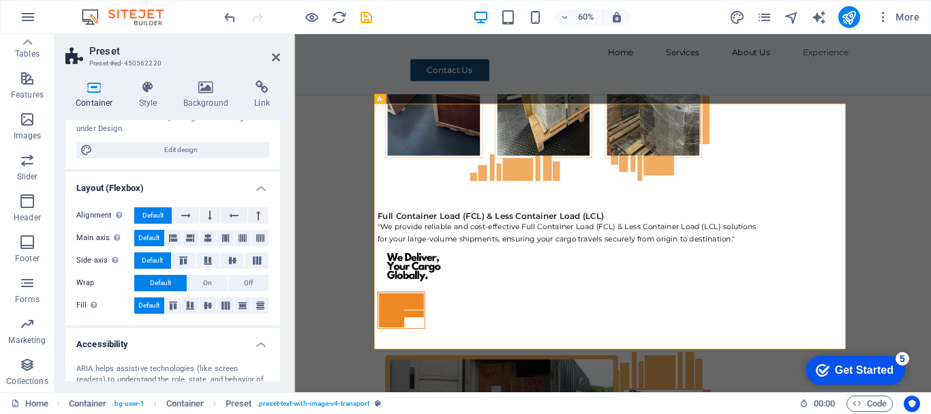
scroll to position [136, 0]
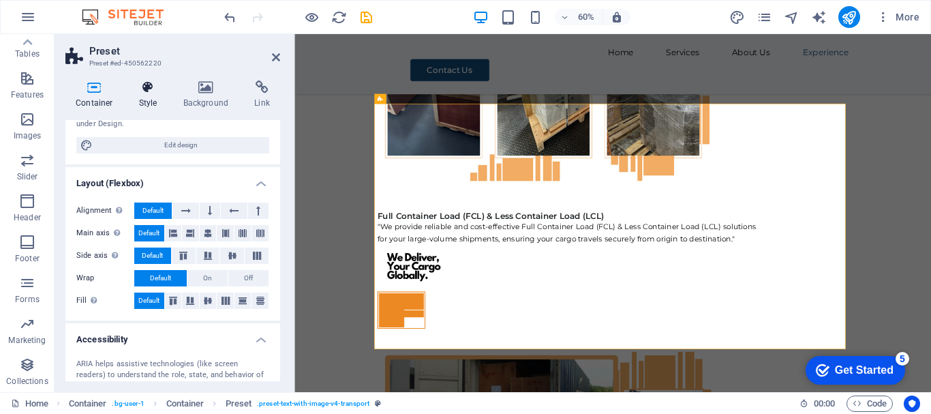
click at [144, 106] on h4 "Style" at bounding box center [151, 94] width 44 height 29
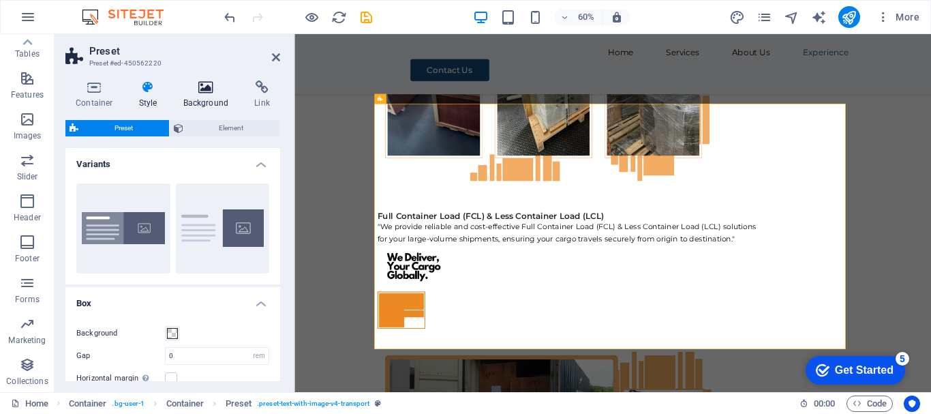
click at [201, 102] on h4 "Background" at bounding box center [209, 94] width 72 height 29
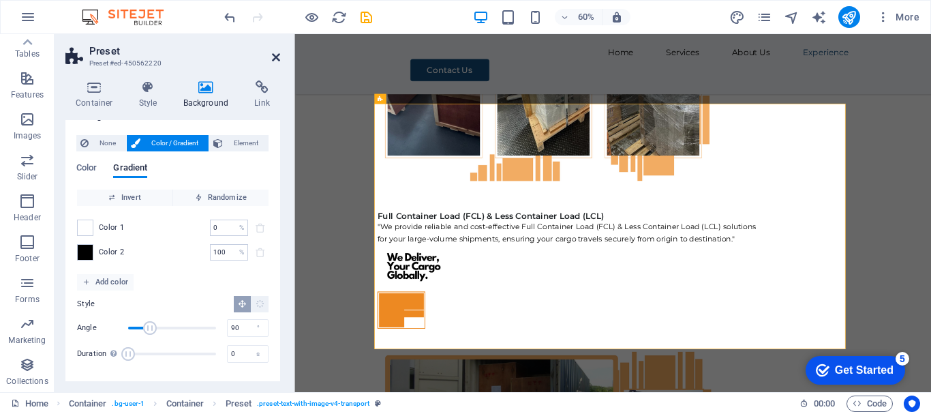
click at [275, 61] on icon at bounding box center [276, 57] width 8 height 11
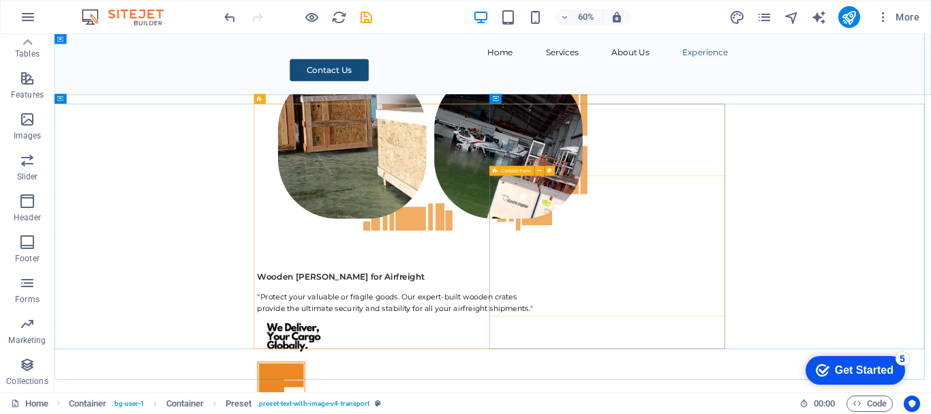
click at [503, 172] on span "Contact Form" at bounding box center [517, 170] width 30 height 5
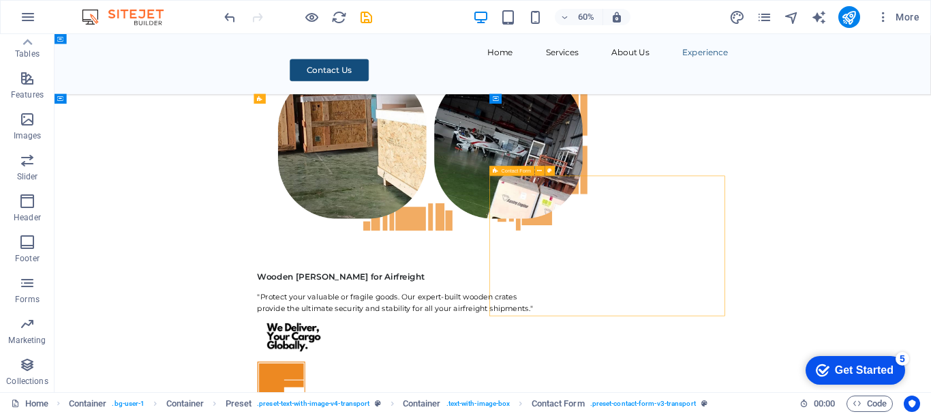
drag, startPoint x: 503, startPoint y: 172, endPoint x: 348, endPoint y: 230, distance: 165.4
click at [503, 172] on span "Contact Form" at bounding box center [517, 170] width 30 height 5
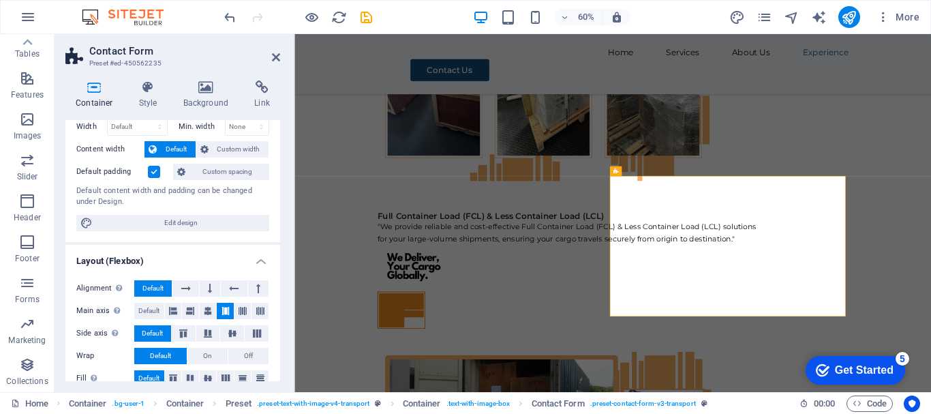
scroll to position [0, 0]
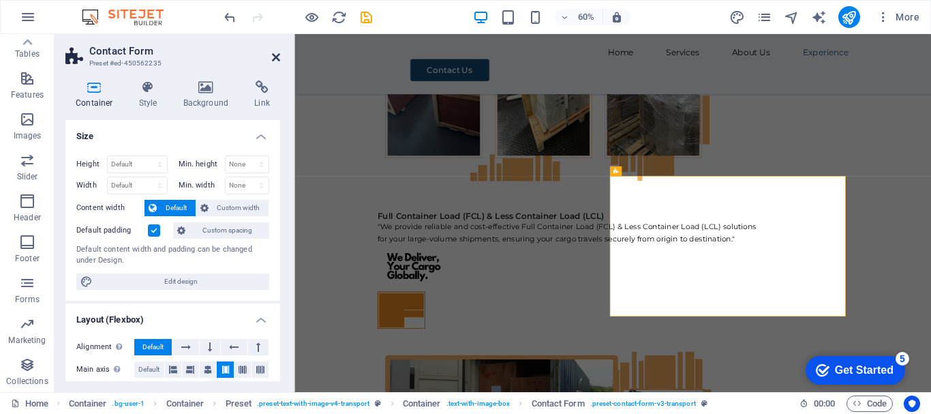
click at [274, 52] on icon at bounding box center [276, 57] width 8 height 11
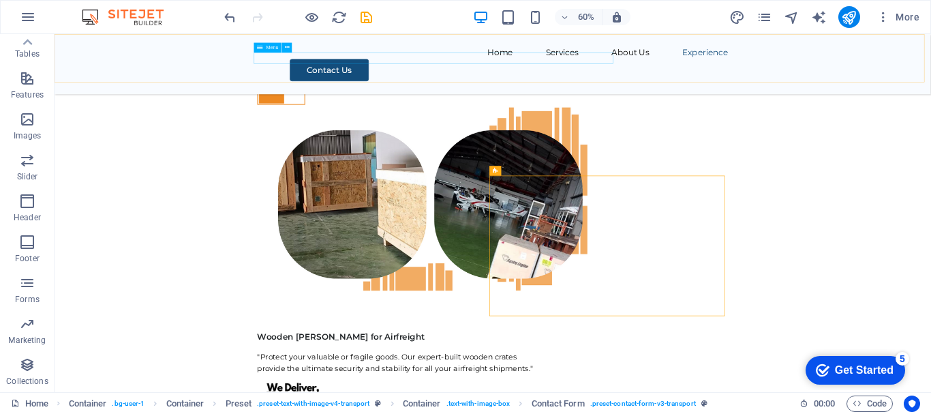
scroll to position [6557, 0]
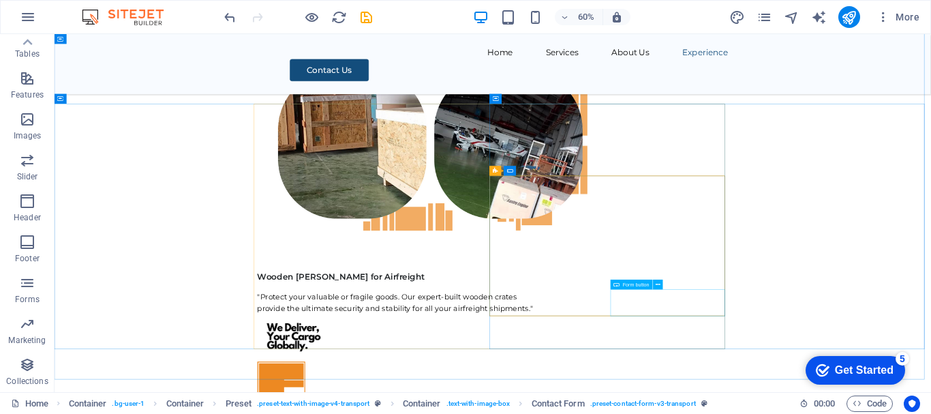
click at [636, 284] on span "Form button" at bounding box center [636, 283] width 27 height 5
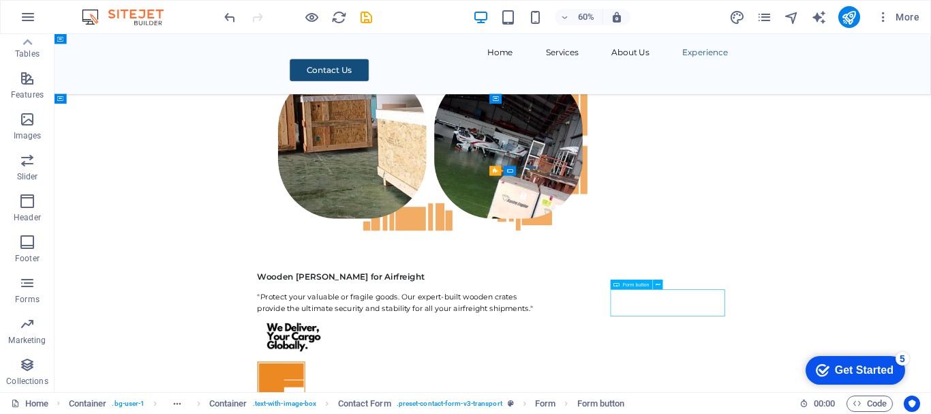
click at [636, 284] on span "Form button" at bounding box center [636, 283] width 27 height 5
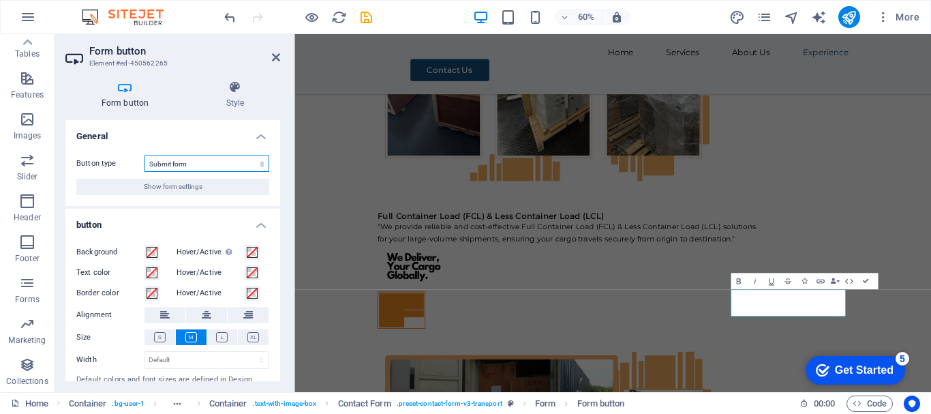
click at [259, 164] on select "Submit form Reset form No action" at bounding box center [206, 163] width 125 height 16
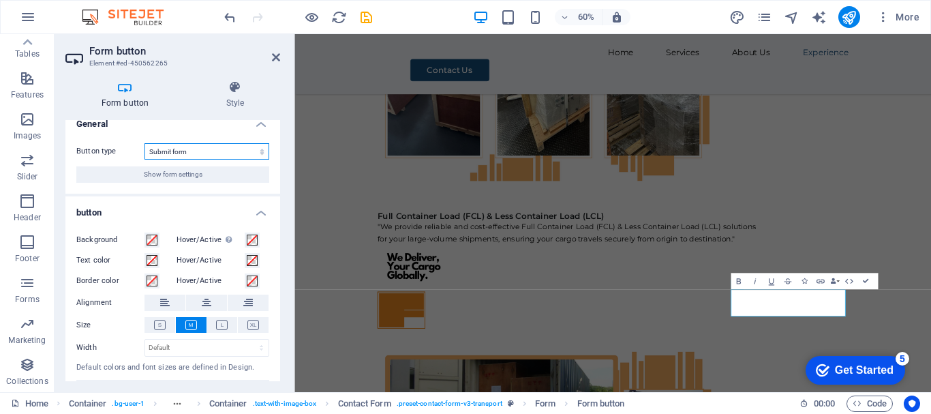
scroll to position [0, 0]
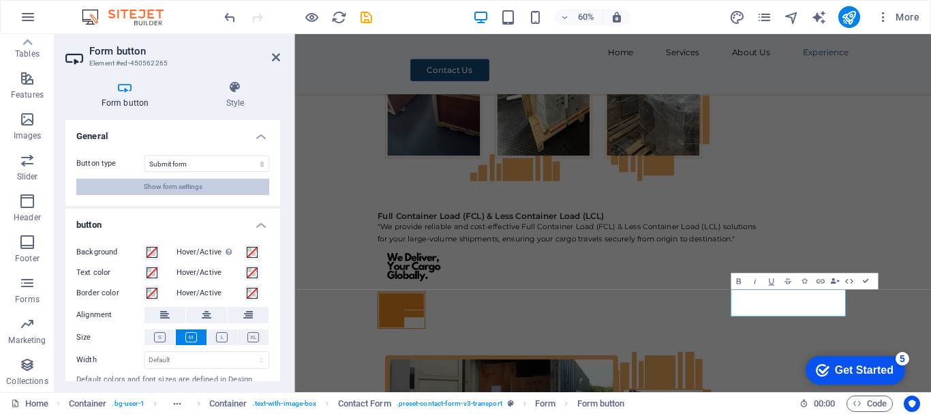
click at [206, 191] on button "Show form settings" at bounding box center [172, 187] width 193 height 16
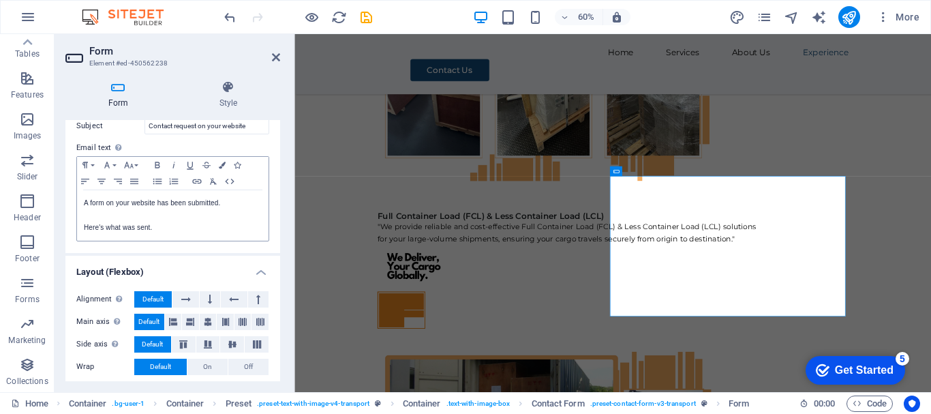
scroll to position [502, 0]
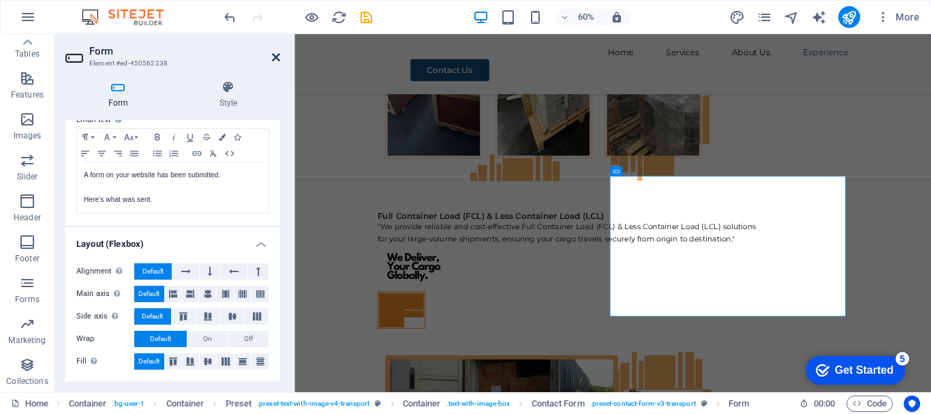
click at [275, 55] on icon at bounding box center [276, 57] width 8 height 11
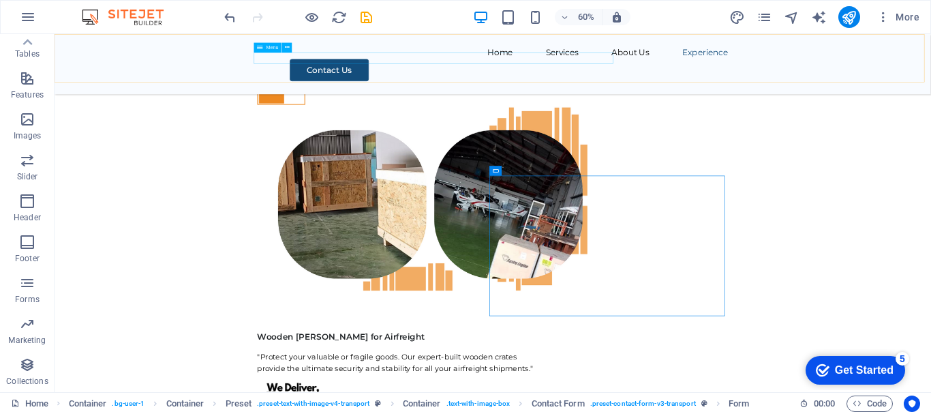
scroll to position [6557, 0]
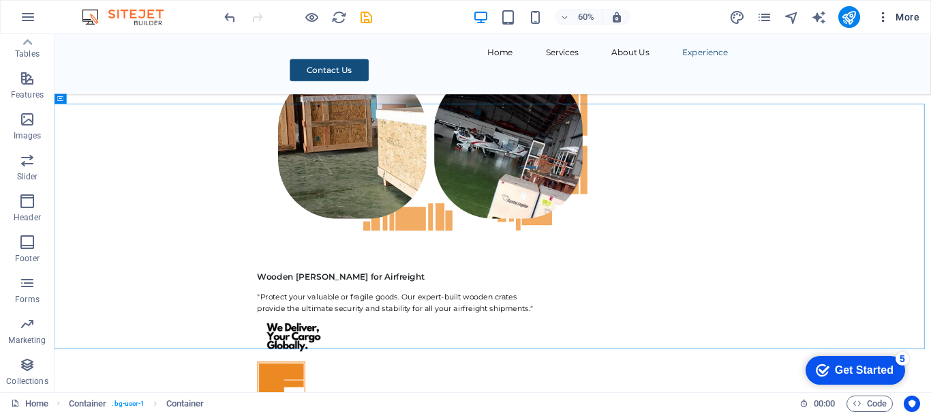
click at [913, 14] on span "More" at bounding box center [897, 17] width 43 height 14
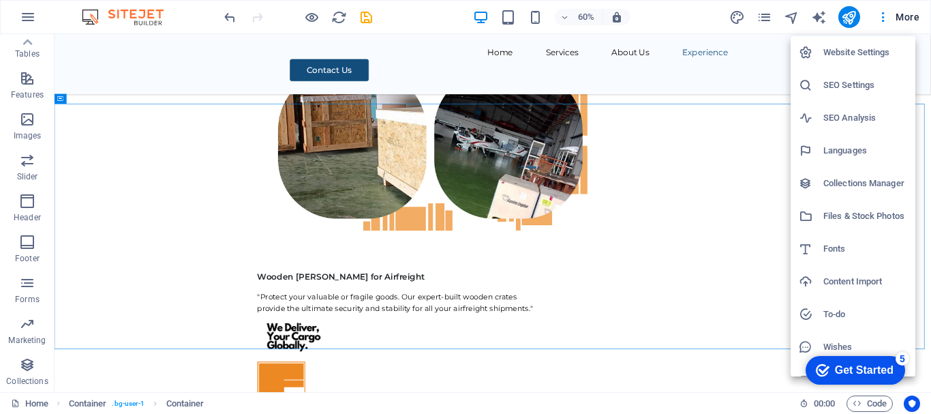
scroll to position [20, 0]
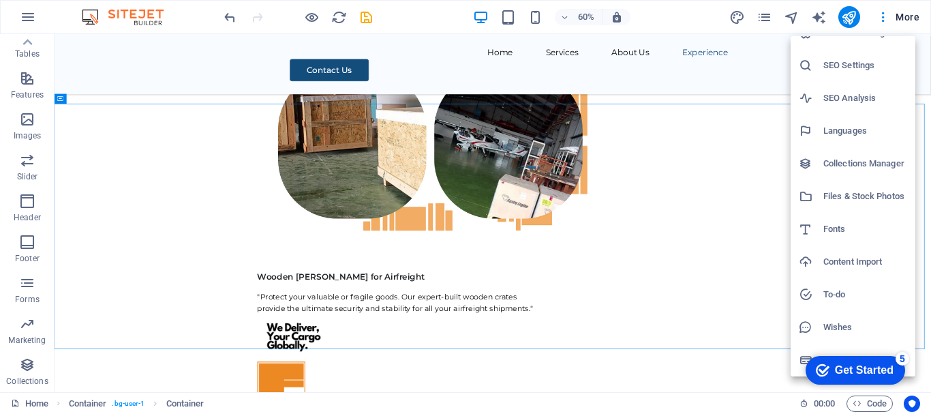
click at [745, 382] on div at bounding box center [465, 207] width 931 height 414
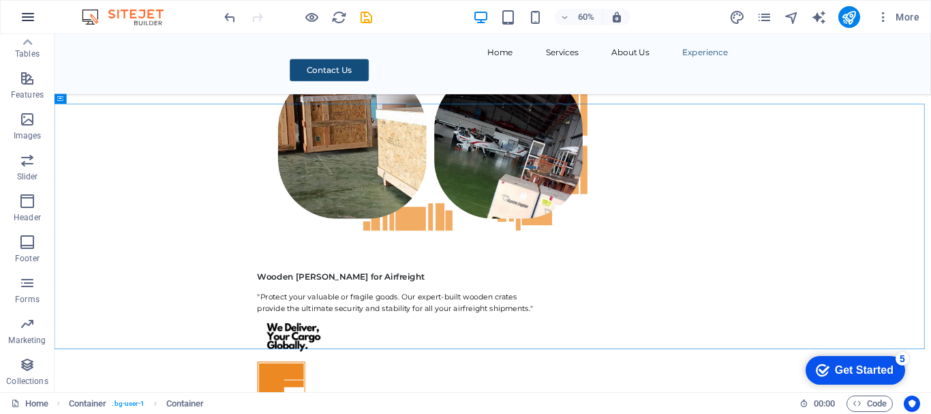
click at [30, 16] on icon "button" at bounding box center [28, 17] width 16 height 16
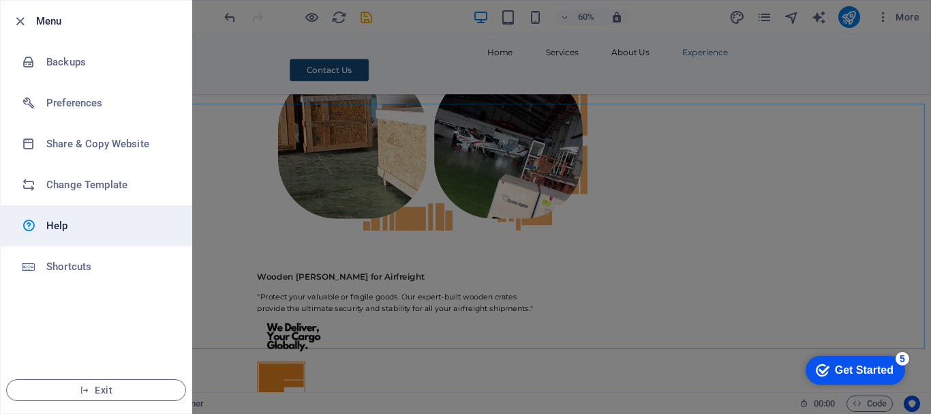
click at [46, 226] on div at bounding box center [34, 225] width 25 height 16
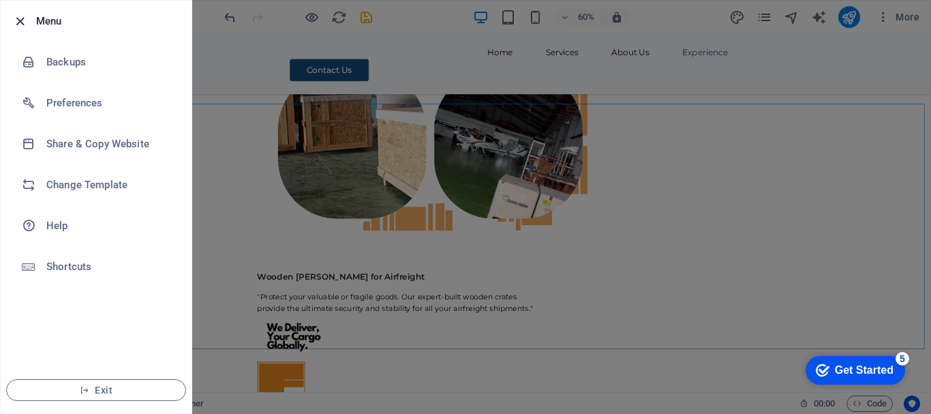
click at [21, 19] on icon "button" at bounding box center [20, 22] width 16 height 16
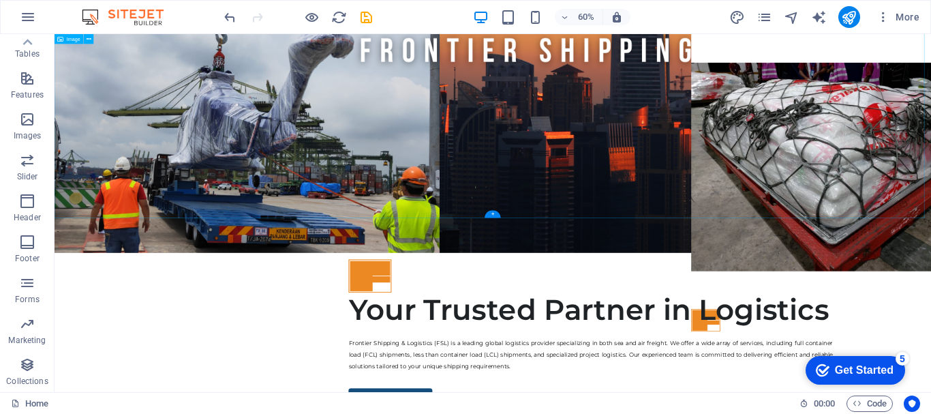
scroll to position [0, 0]
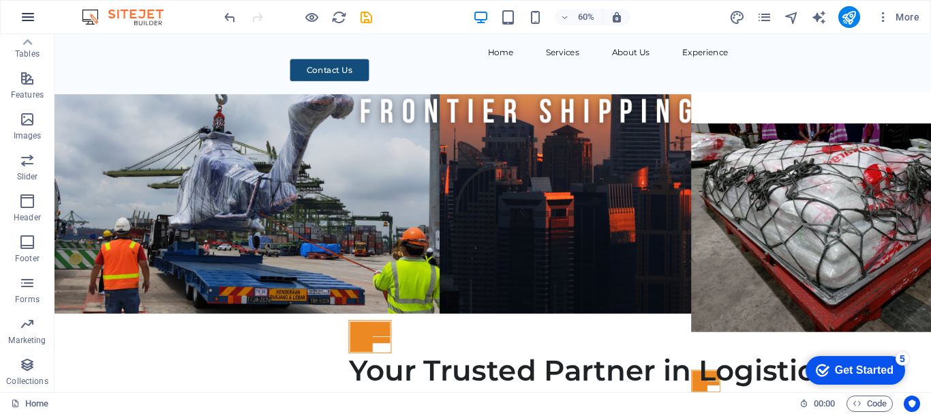
click at [24, 14] on icon "button" at bounding box center [28, 17] width 16 height 16
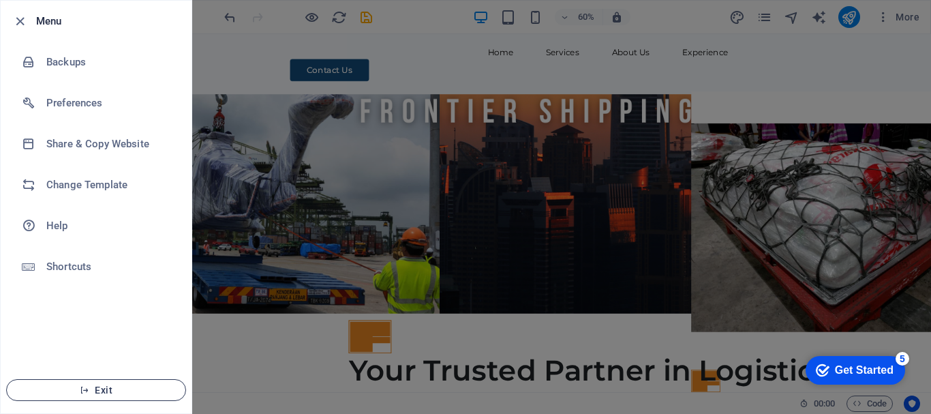
click at [124, 390] on span "Exit" at bounding box center [96, 389] width 157 height 11
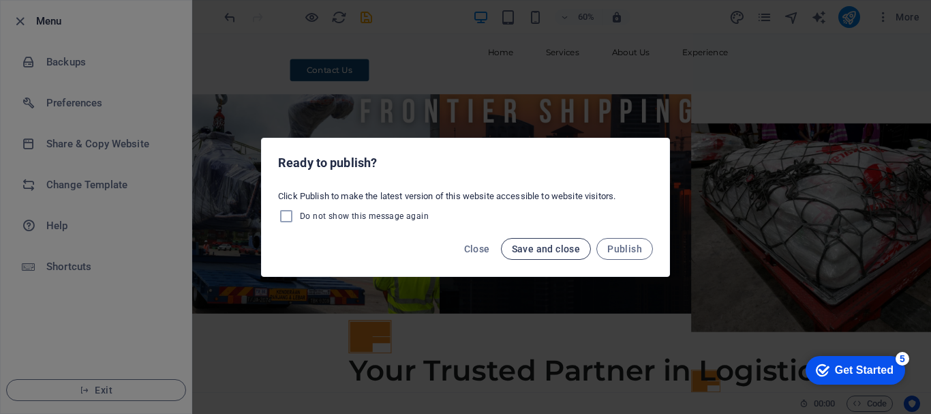
click at [532, 251] on span "Save and close" at bounding box center [546, 248] width 69 height 11
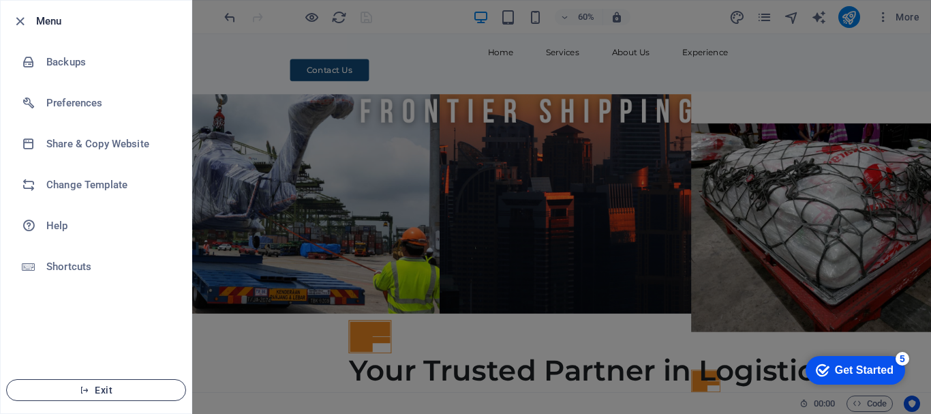
click at [111, 389] on span "Exit" at bounding box center [96, 389] width 157 height 11
